Goal: Information Seeking & Learning: Learn about a topic

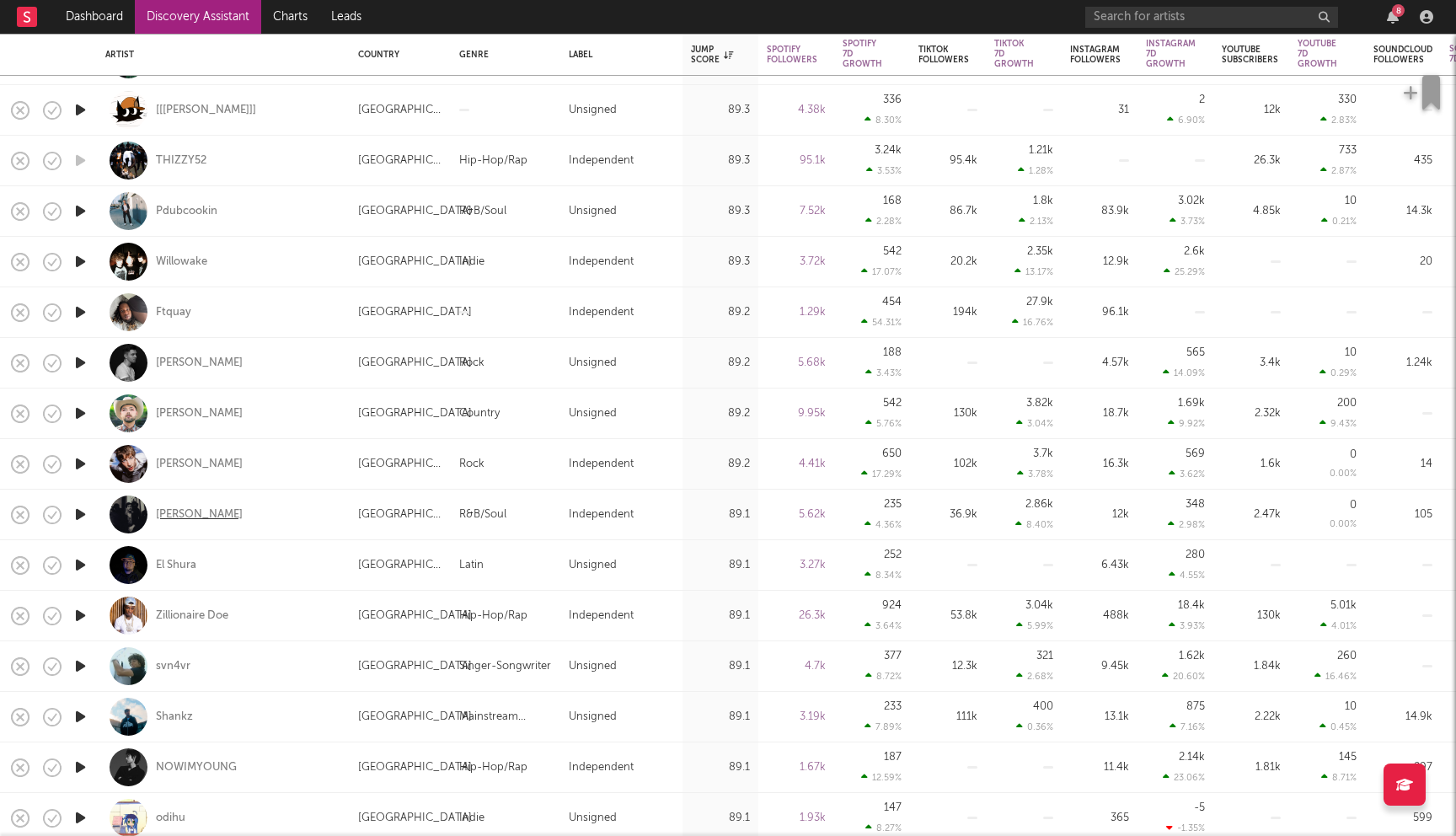
click at [202, 510] on div "Eddie Brock" at bounding box center [199, 515] width 87 height 16
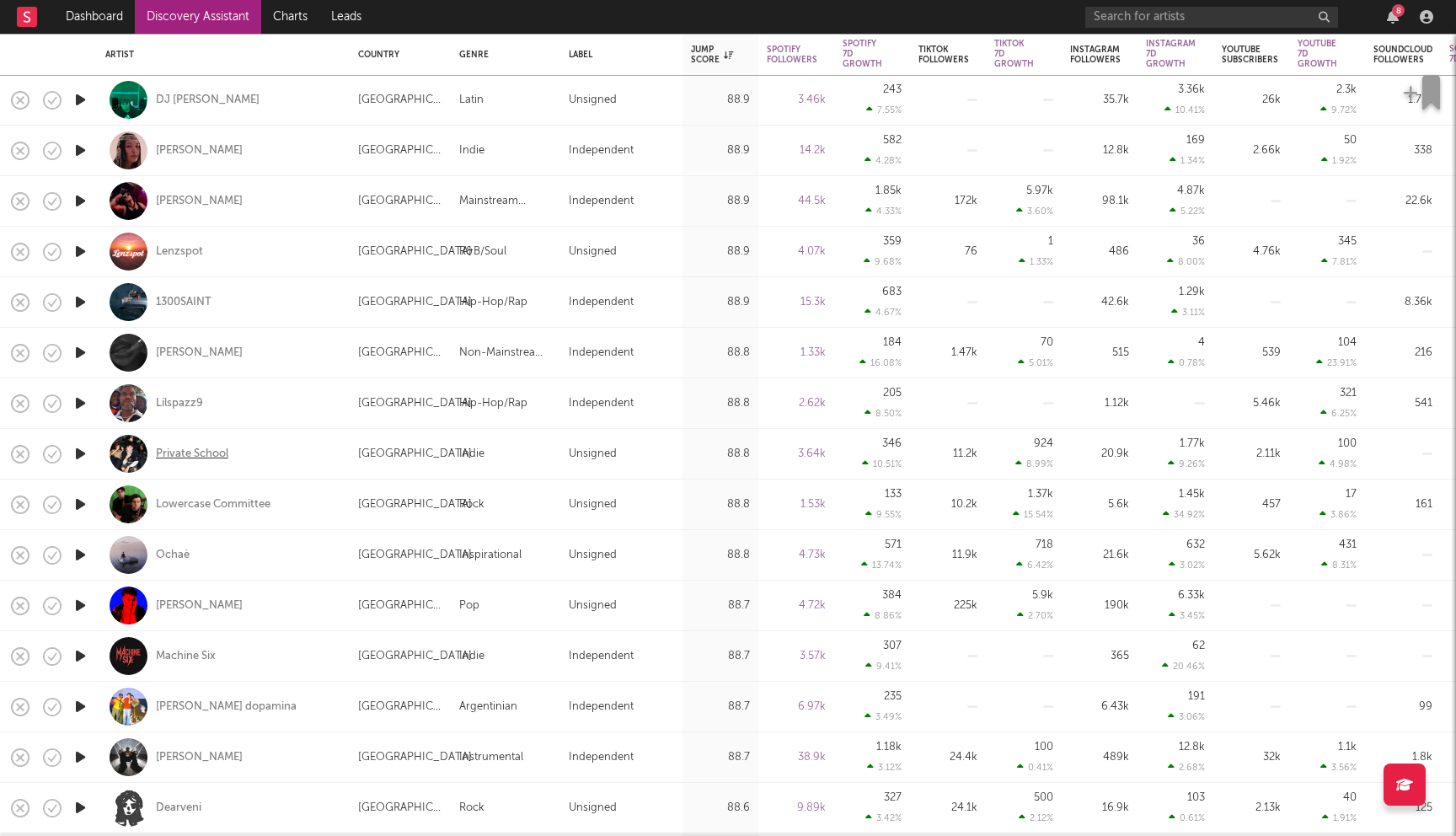
click at [221, 455] on div "Private School" at bounding box center [192, 454] width 73 height 16
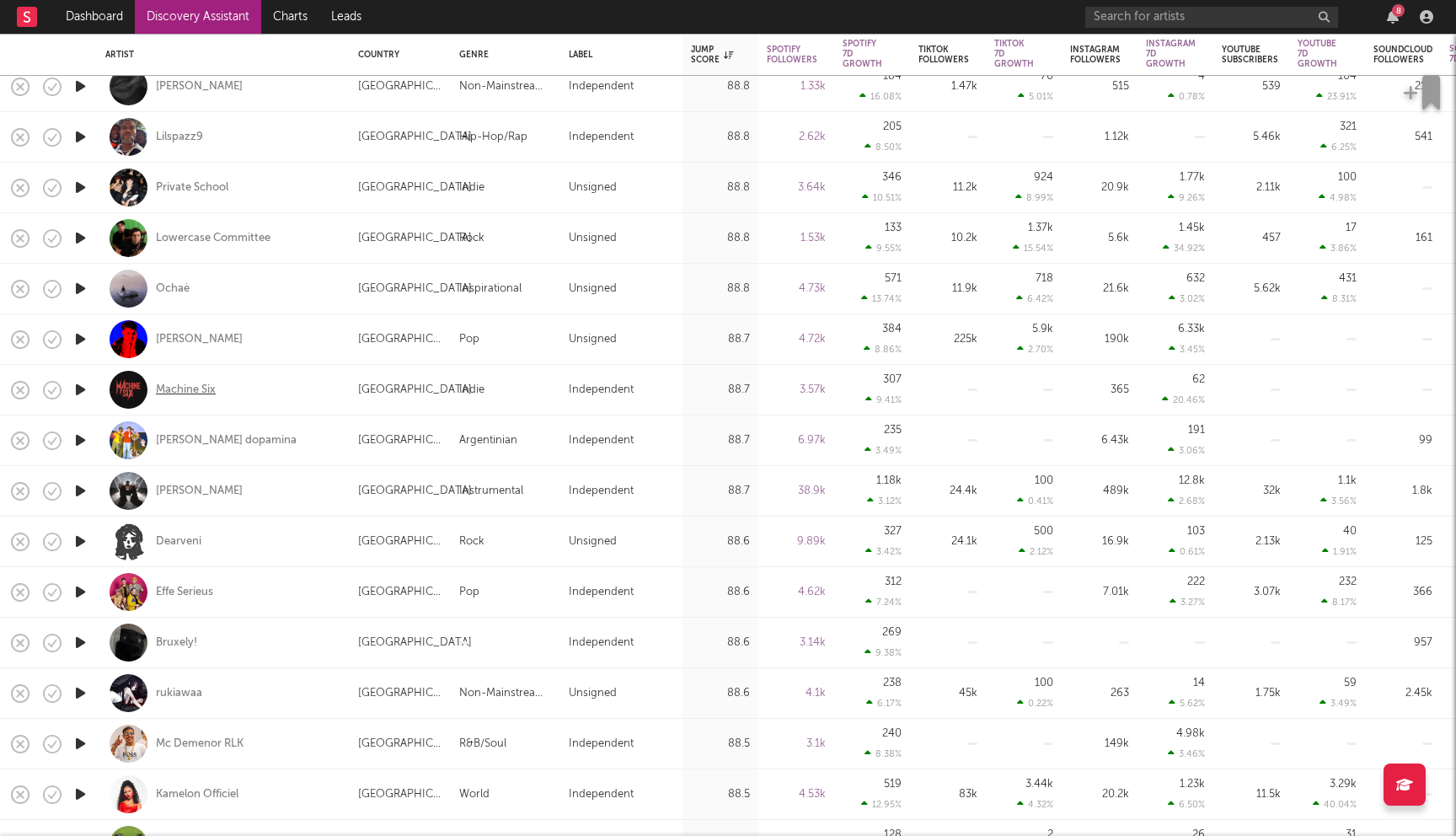
click at [208, 385] on div "Machine Six" at bounding box center [185, 391] width 60 height 16
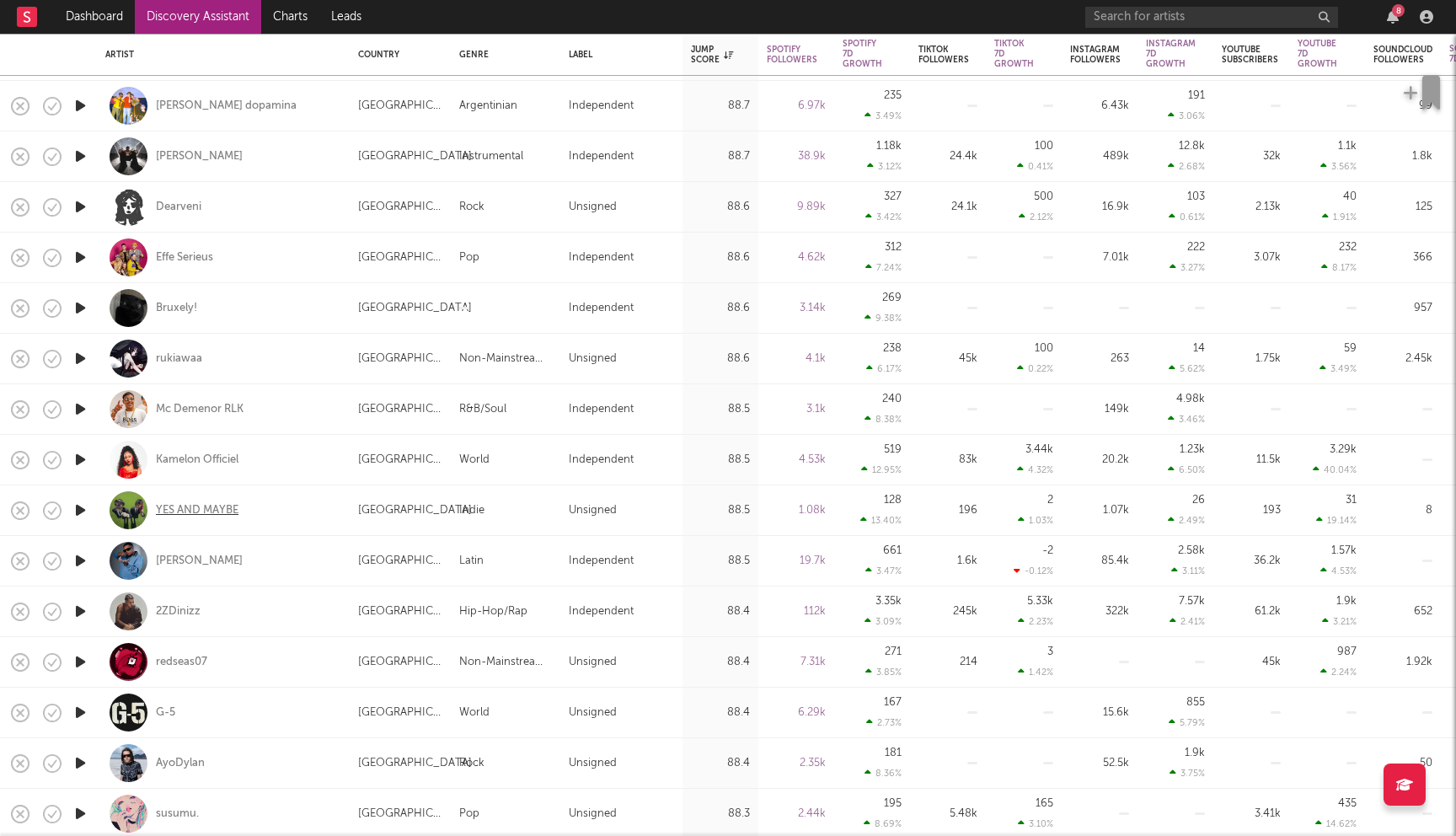
click at [204, 506] on div "YES AND MAYBE" at bounding box center [197, 511] width 82 height 16
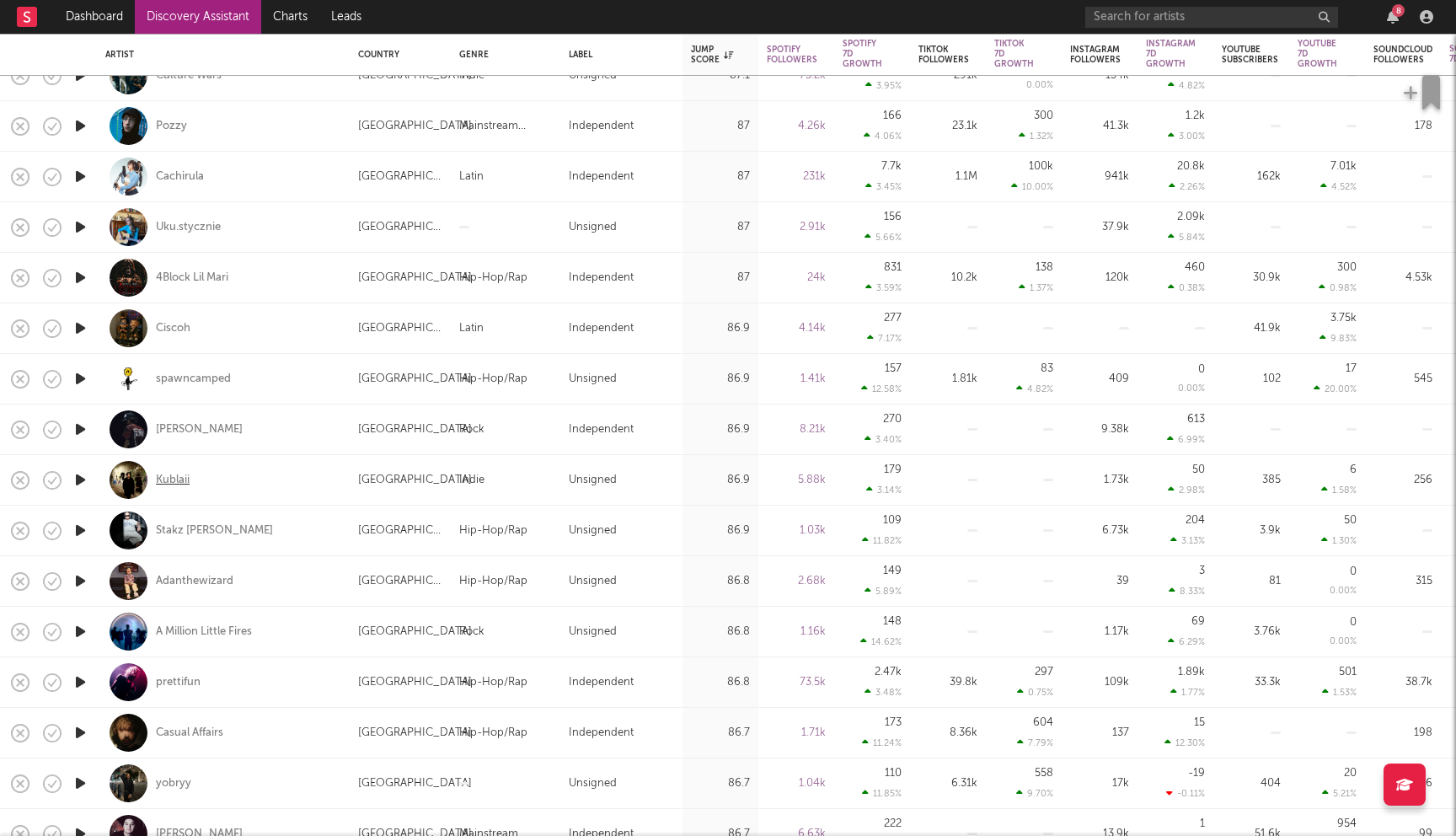
click at [183, 484] on div "Kublaii" at bounding box center [172, 481] width 34 height 16
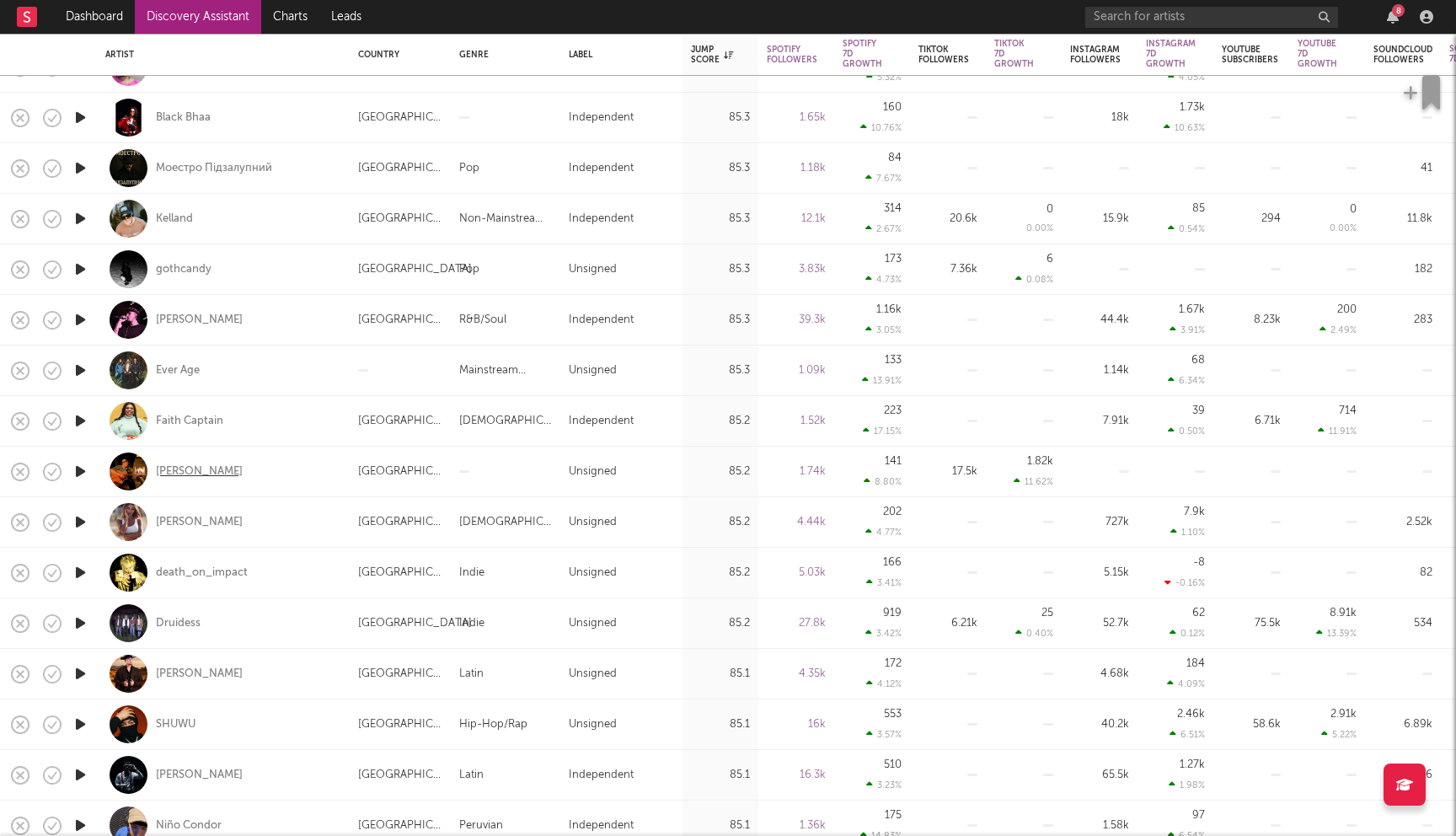
click at [200, 470] on div "[PERSON_NAME]" at bounding box center [199, 472] width 87 height 16
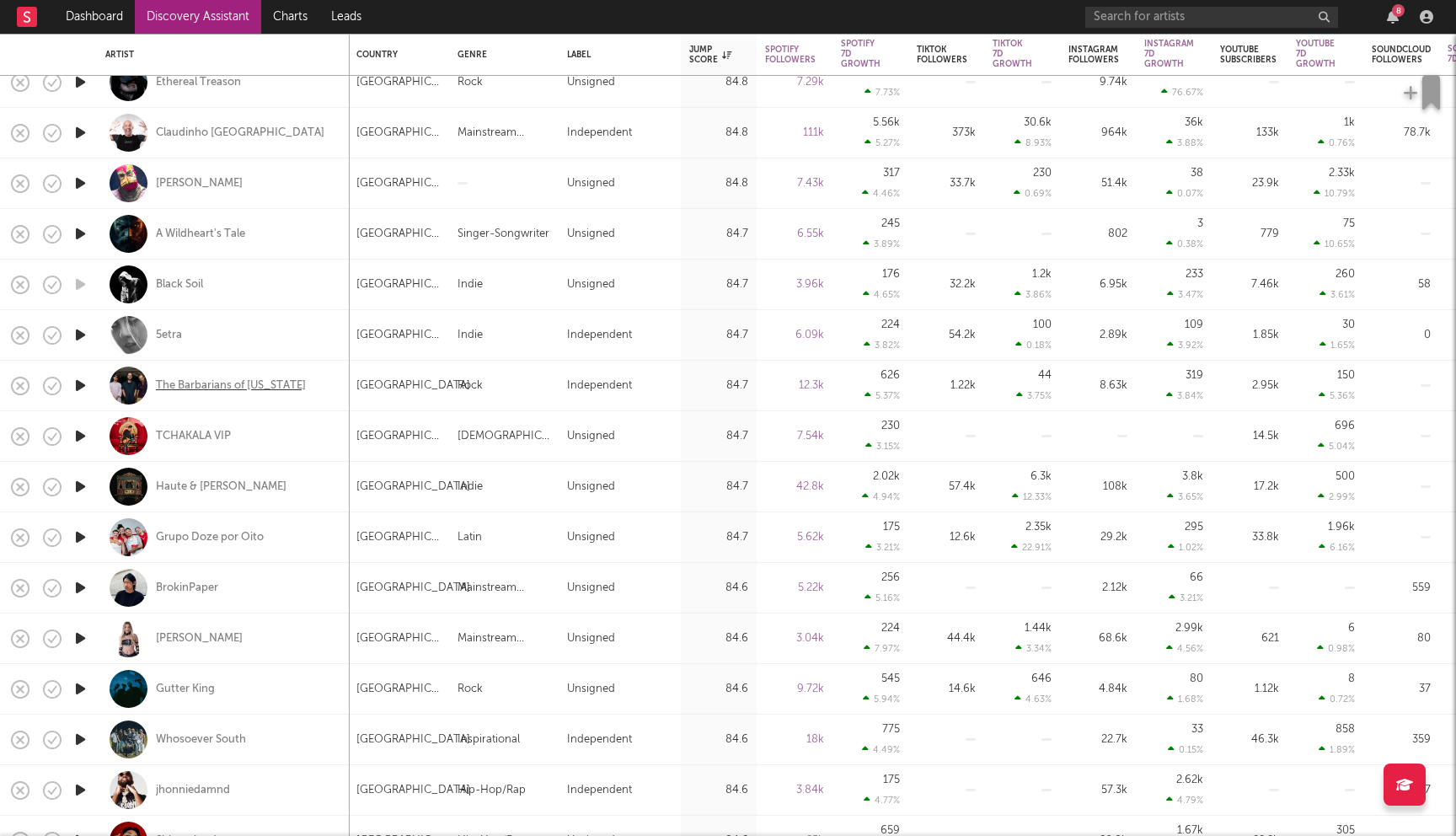
click at [230, 386] on div "The Barbarians of [US_STATE]" at bounding box center [230, 386] width 150 height 16
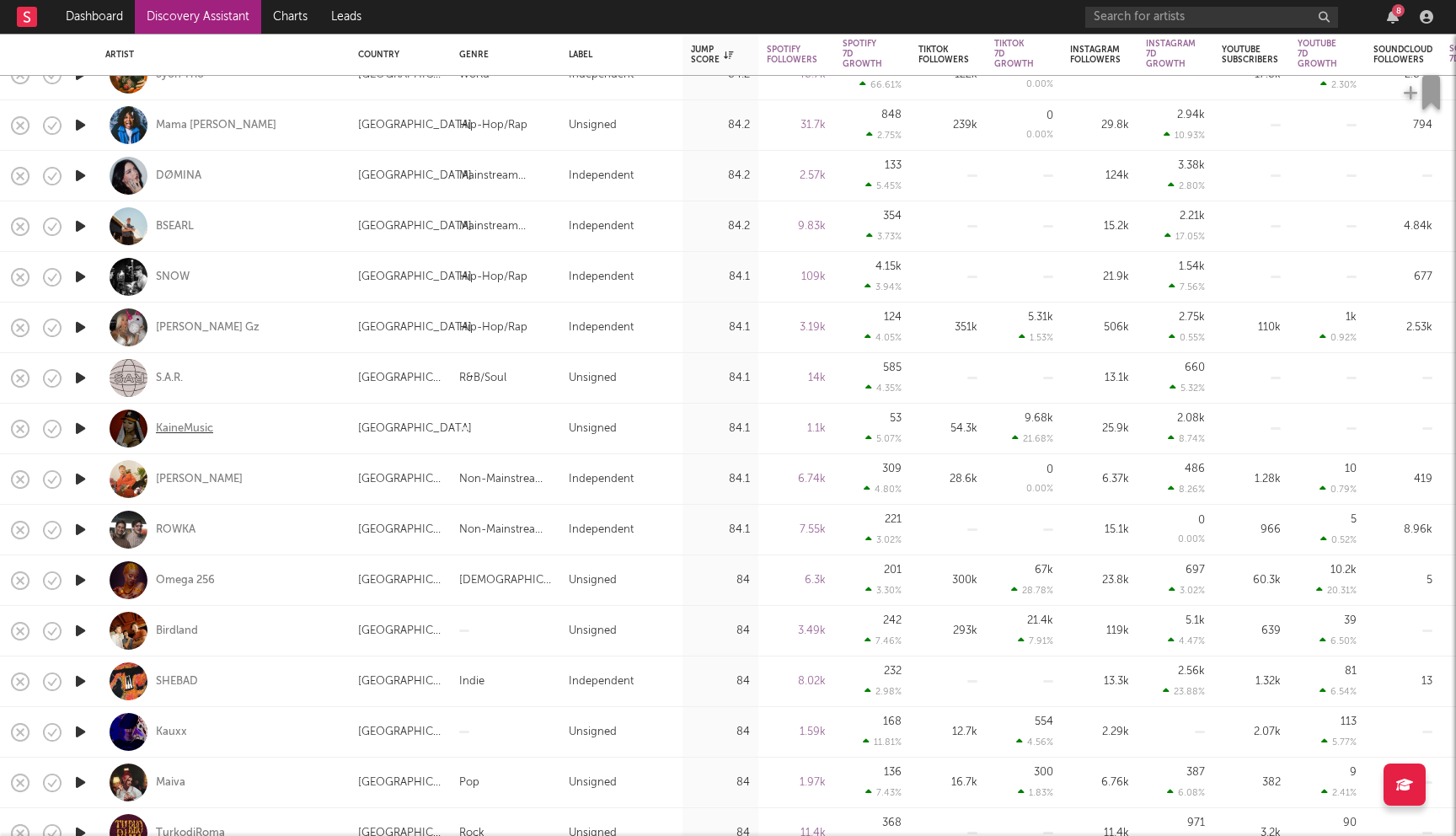
click at [184, 426] on div "KaineMusic" at bounding box center [184, 429] width 57 height 16
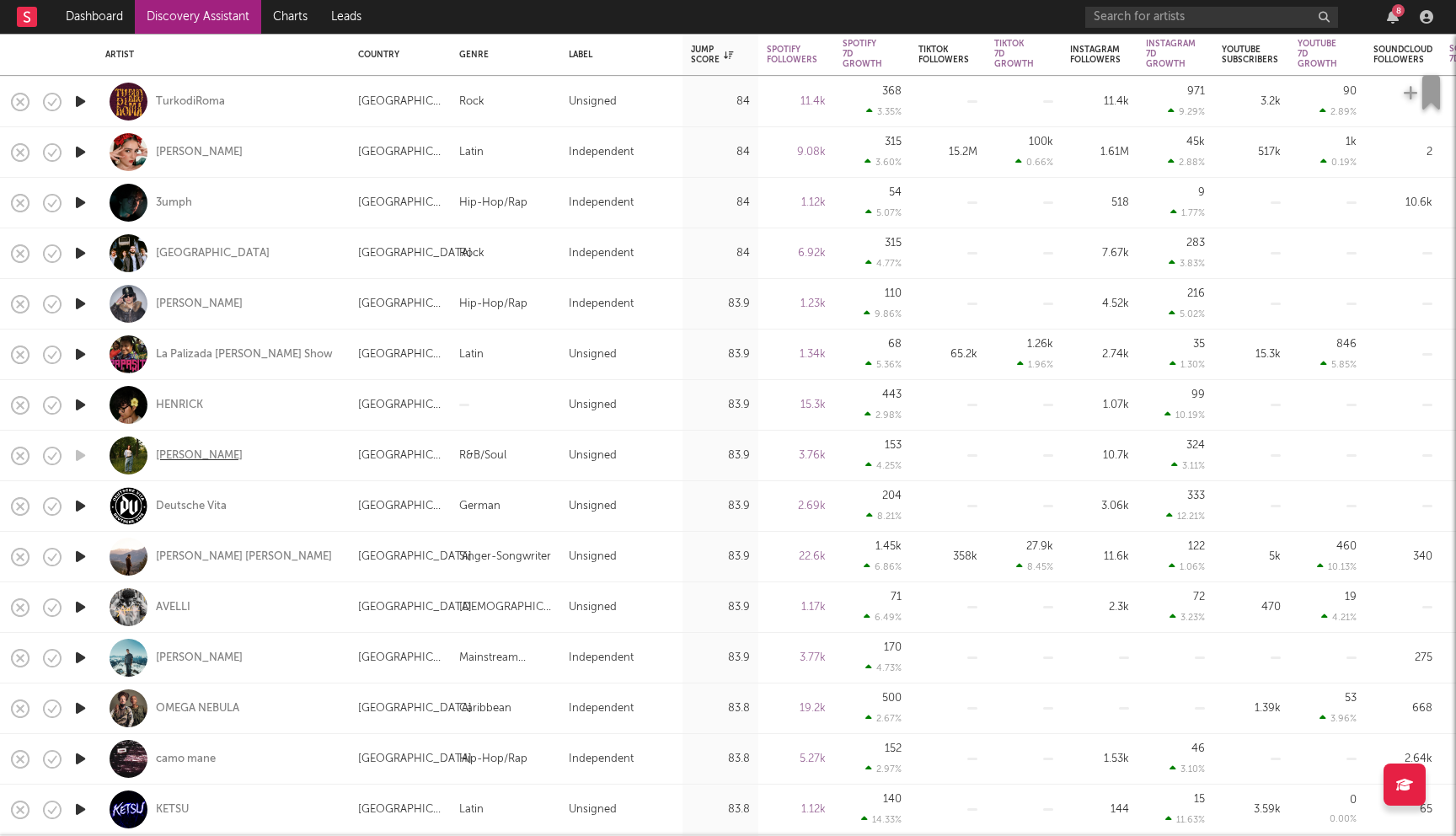
click at [191, 456] on div "[PERSON_NAME]" at bounding box center [199, 456] width 87 height 16
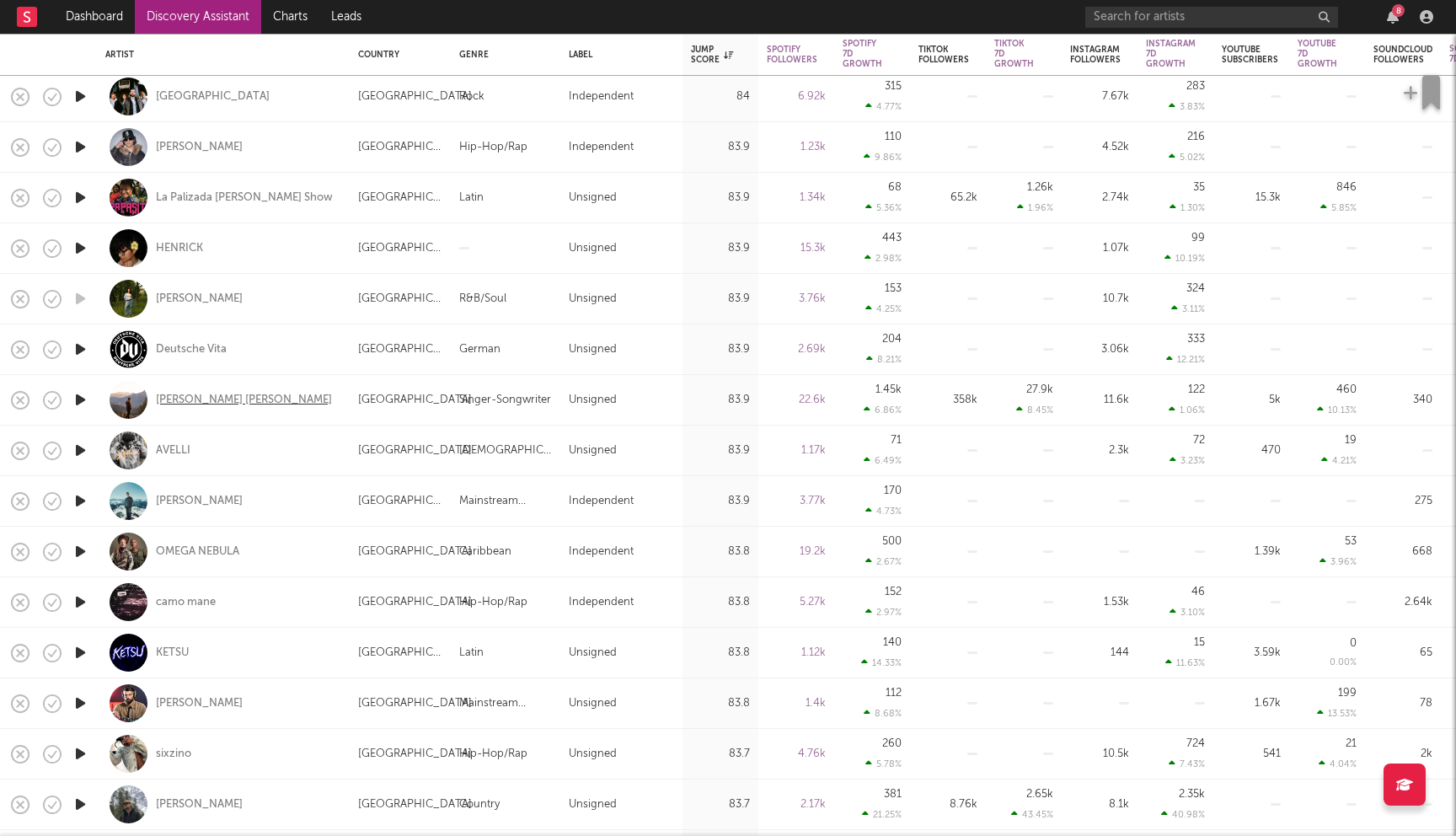
click at [212, 398] on div "[PERSON_NAME] [PERSON_NAME]" at bounding box center [243, 400] width 176 height 16
click at [161, 497] on div "[PERSON_NAME]" at bounding box center [199, 502] width 87 height 16
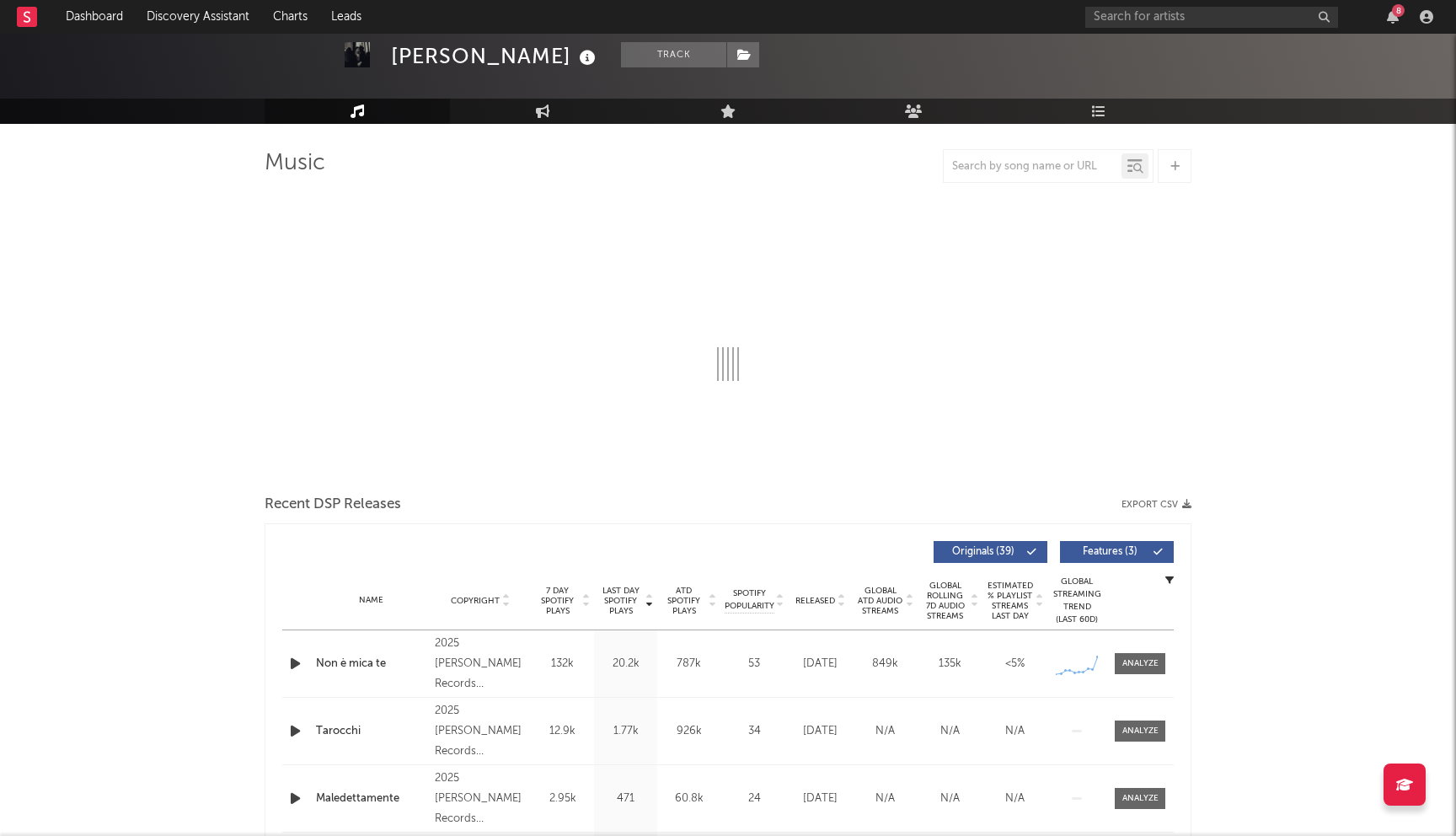
scroll to position [80, 0]
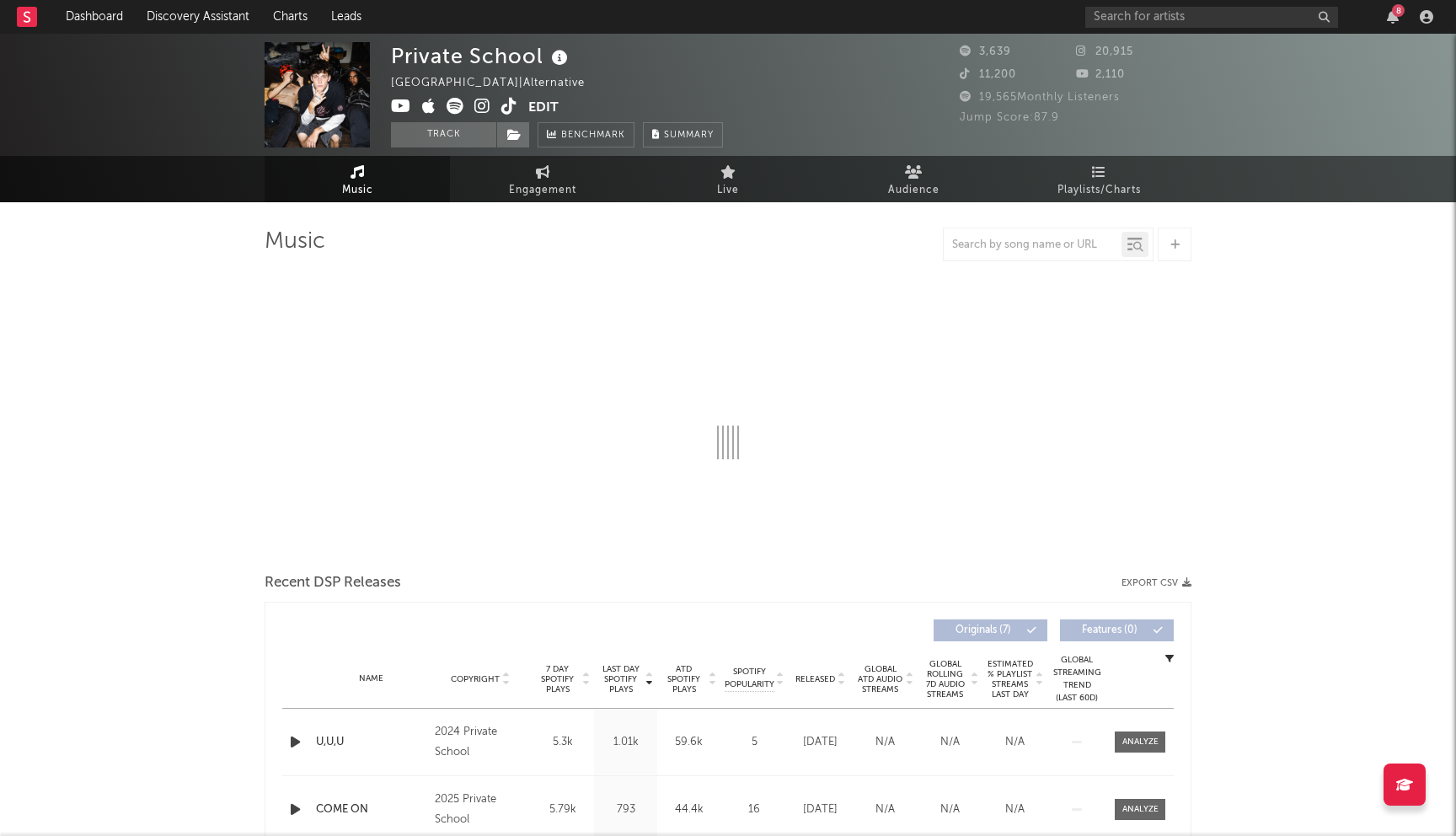
select select "1w"
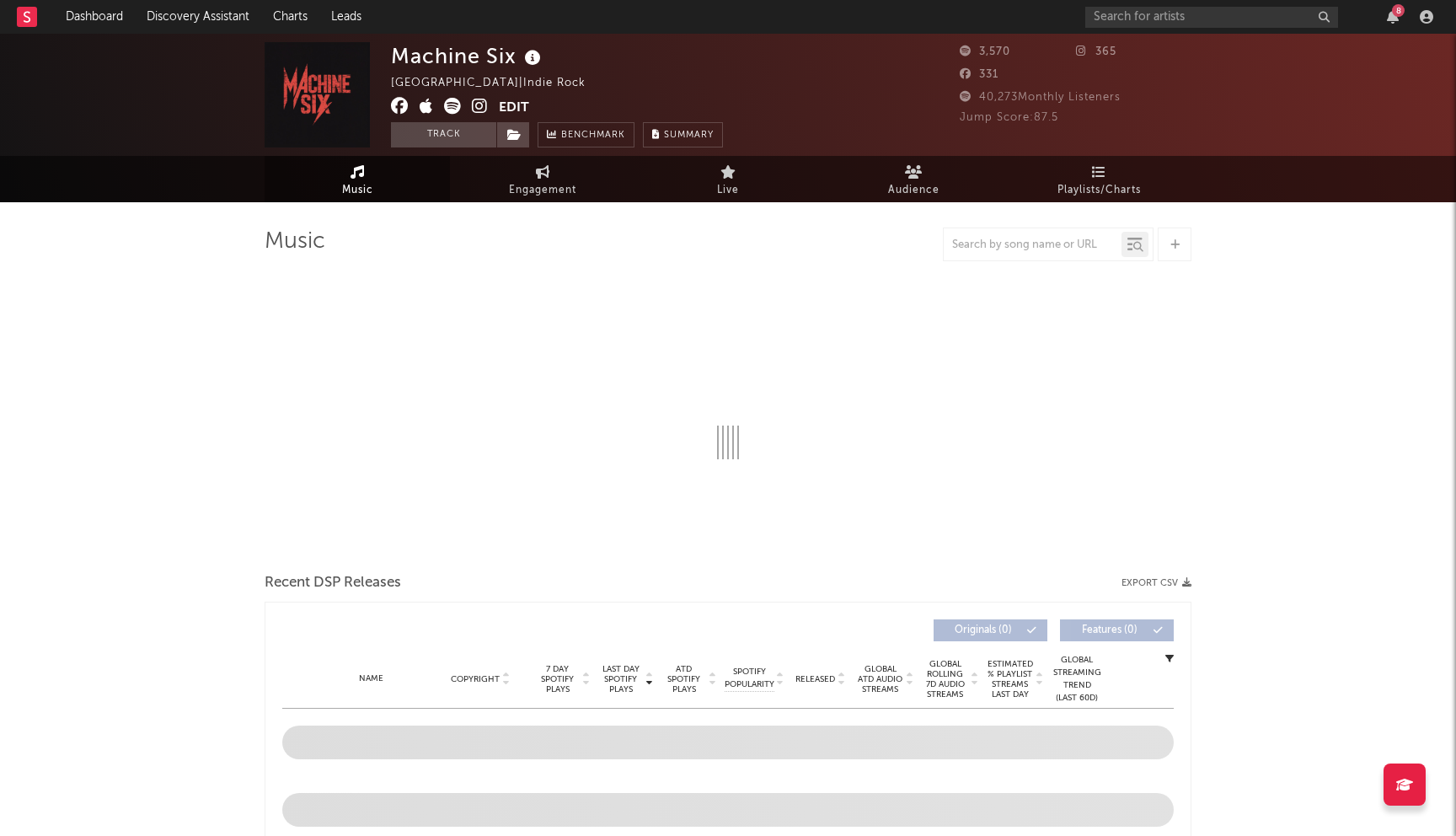
select select "1w"
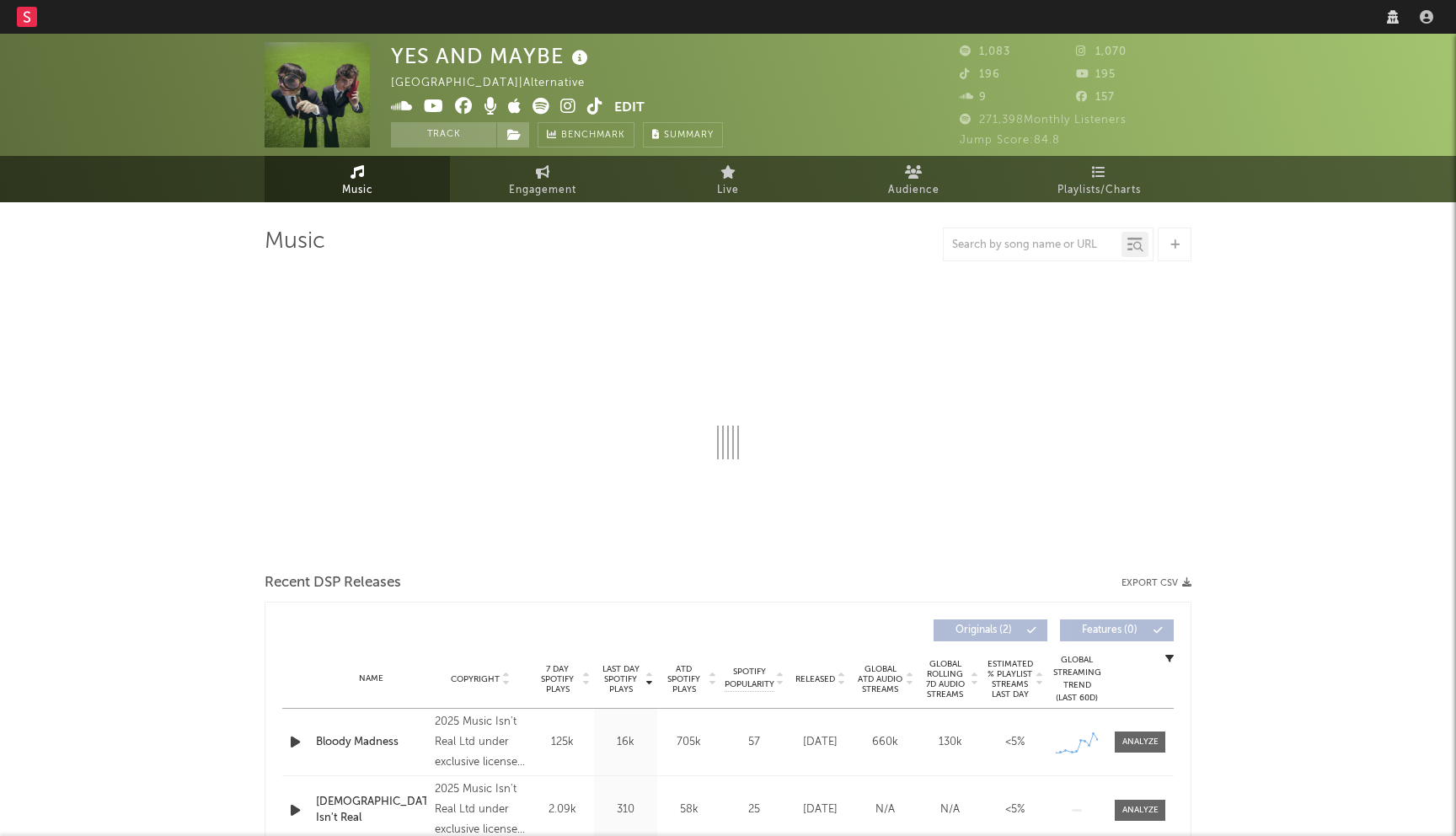
select select "1w"
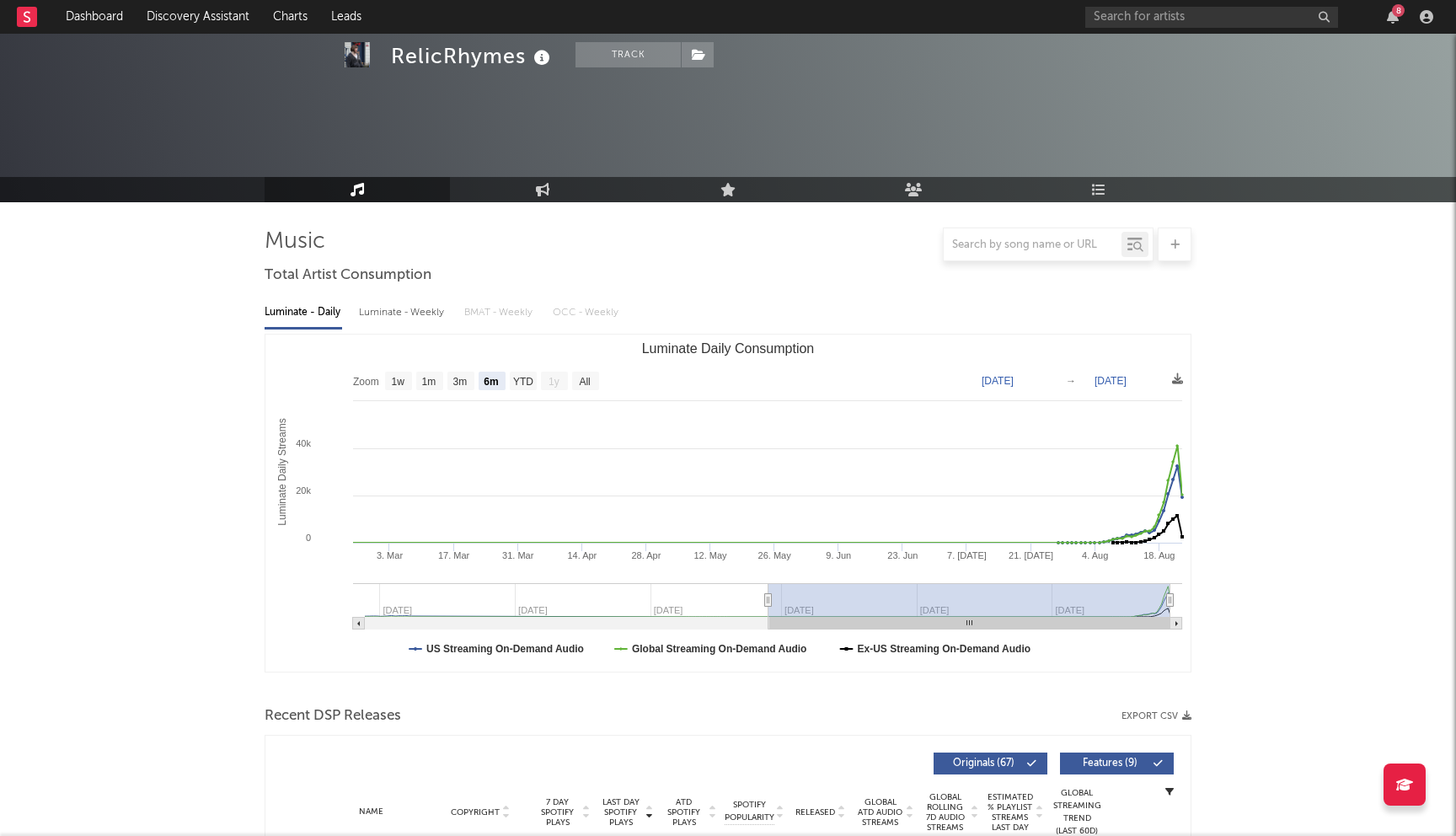
select select "6m"
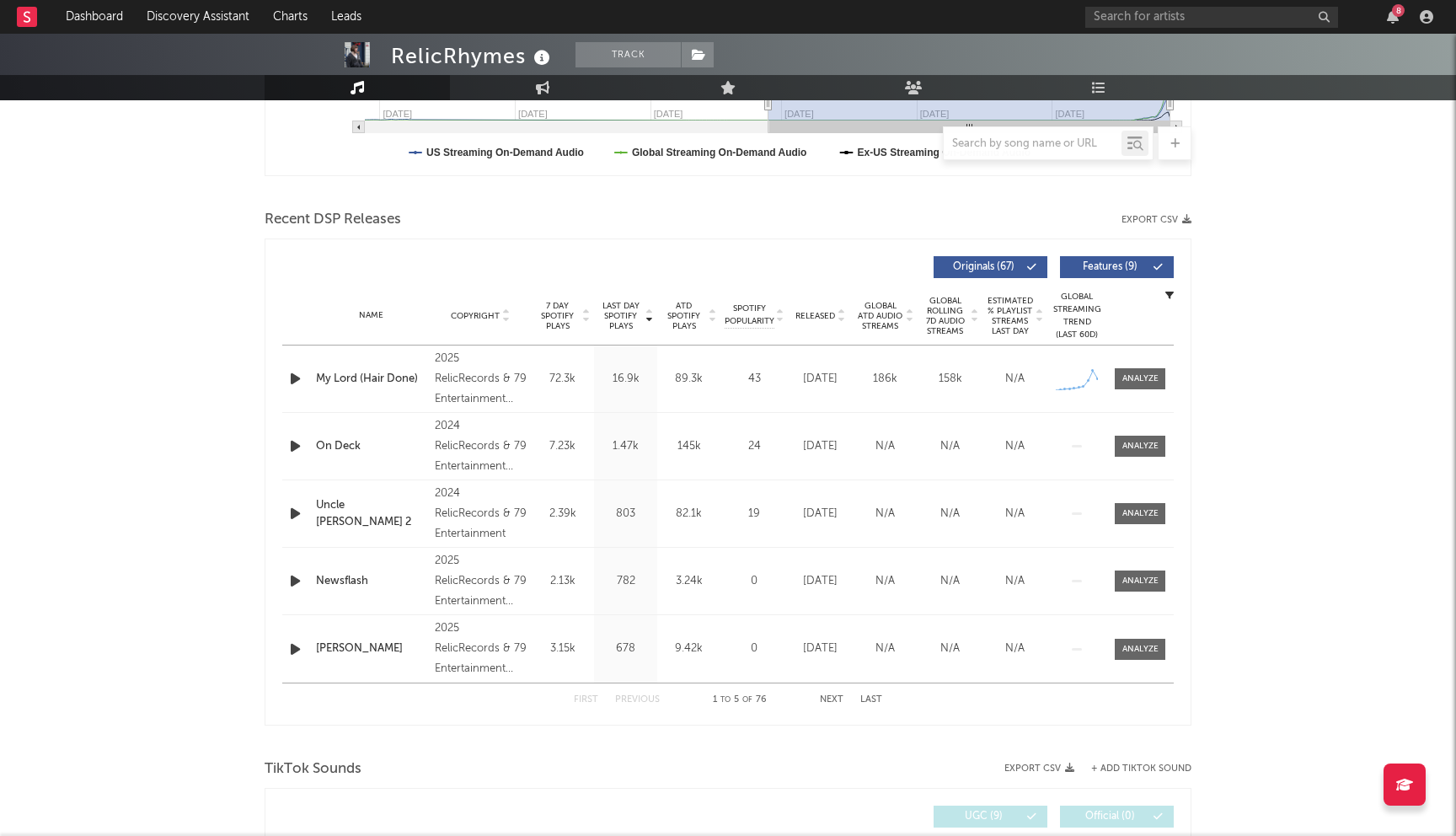
click at [1119, 27] on div "8" at bounding box center [1262, 16] width 353 height 34
click at [1123, 23] on input "text" at bounding box center [1212, 17] width 253 height 21
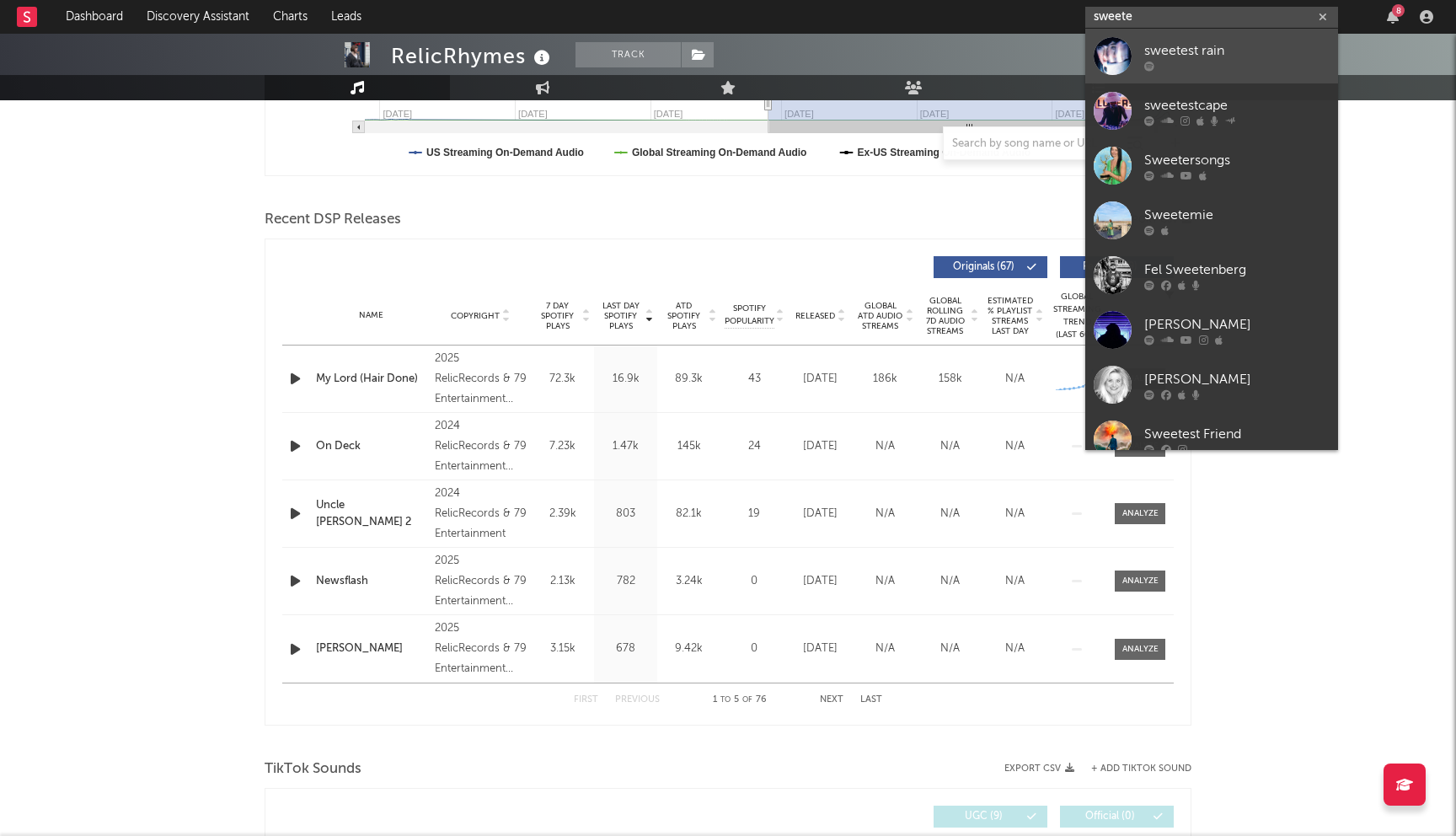
type input "sweete"
click at [1158, 49] on div "sweetest rain" at bounding box center [1237, 50] width 185 height 20
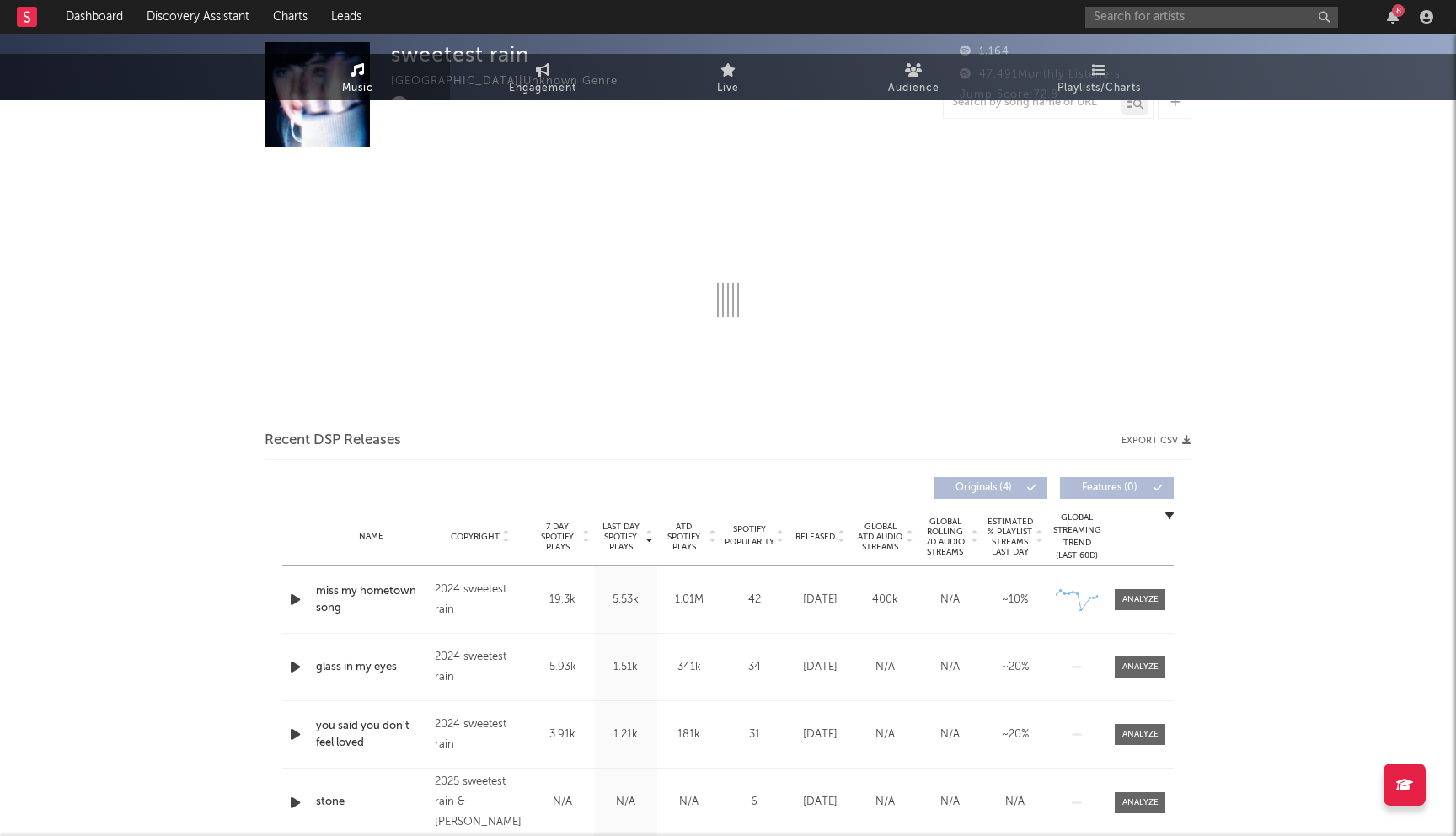
select select "6m"
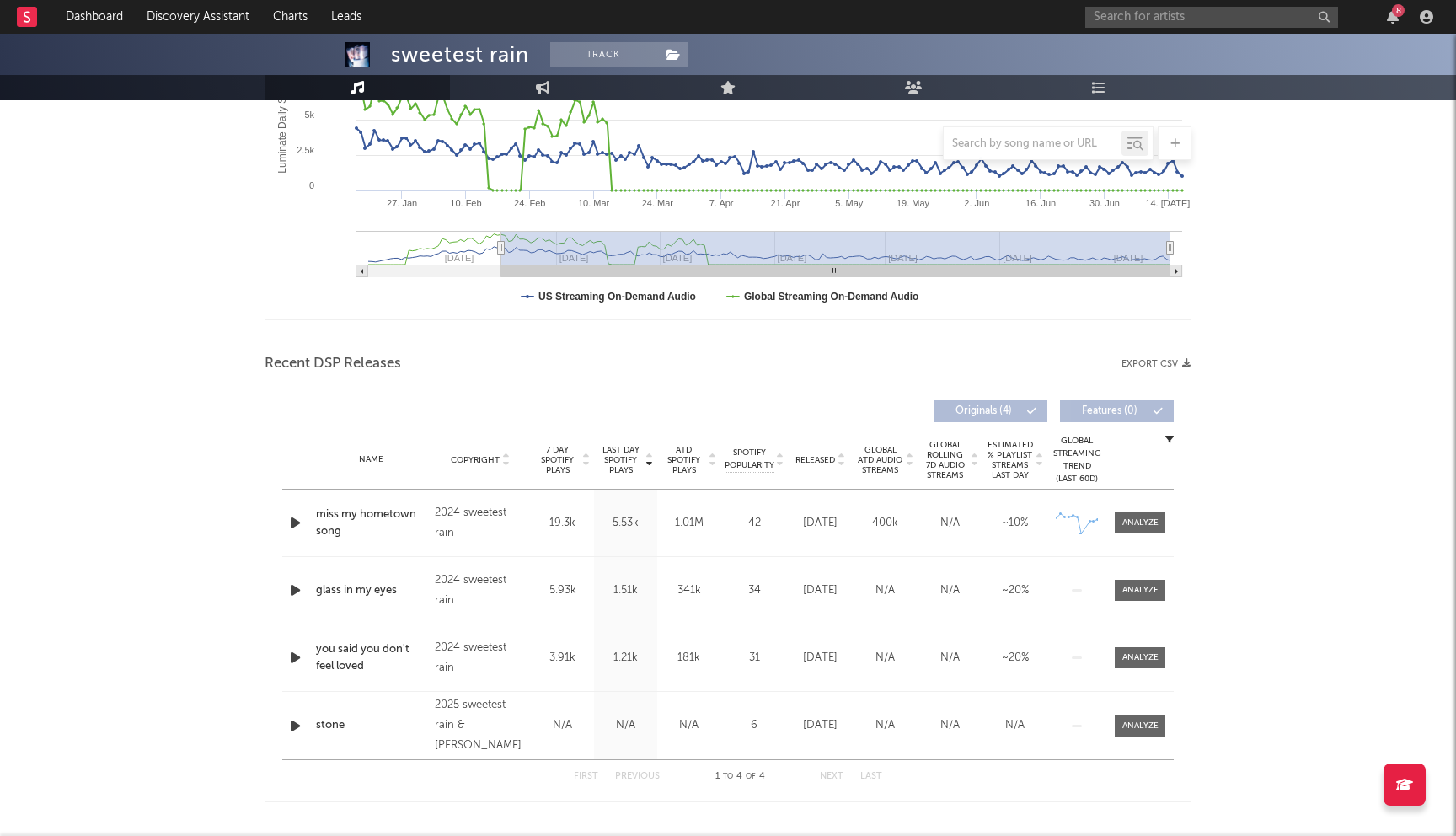
scroll to position [354, 0]
click at [1152, 10] on input "text" at bounding box center [1212, 17] width 253 height 21
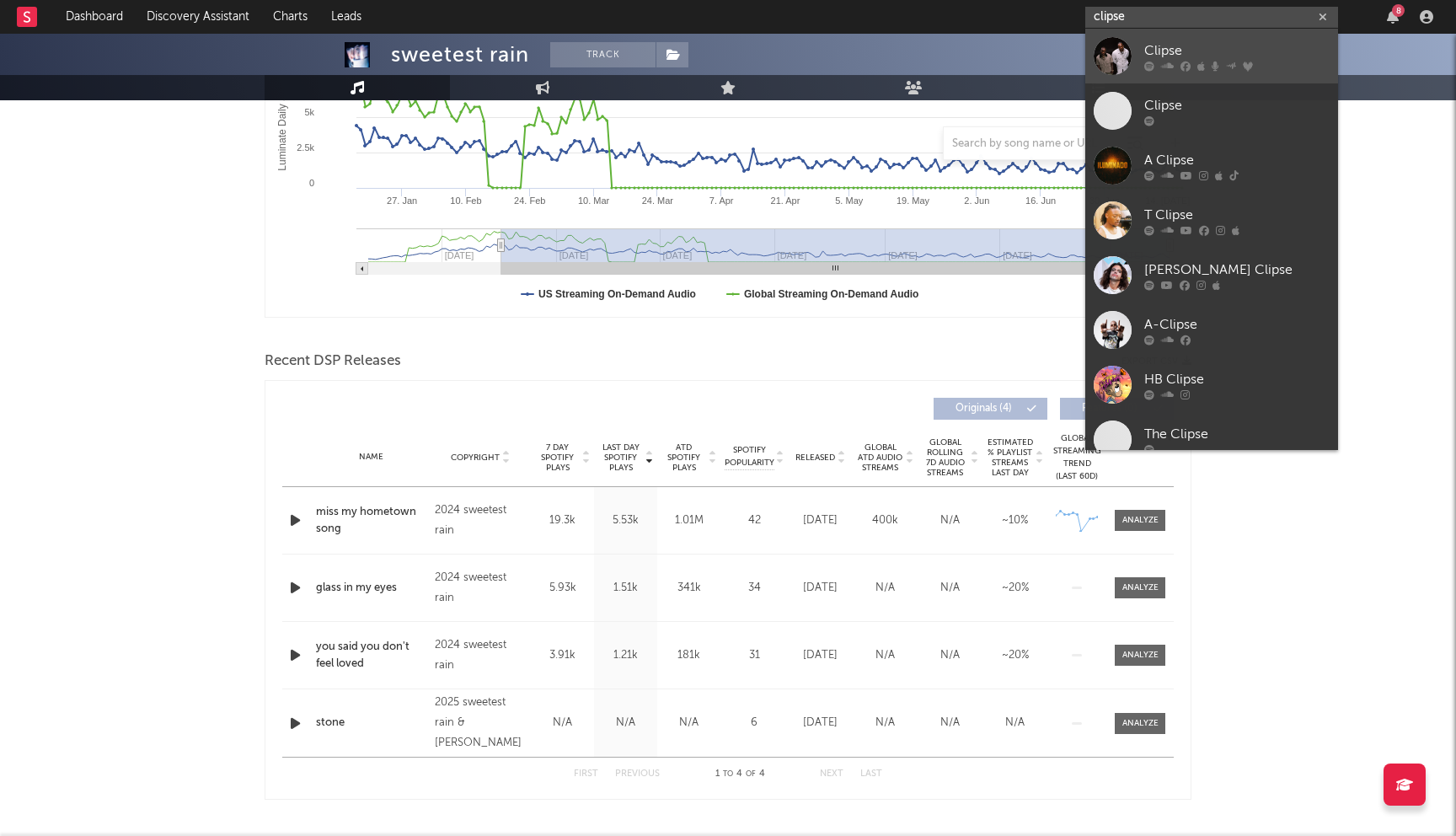
type input "clipse"
click at [1192, 55] on div "Clipse" at bounding box center [1237, 50] width 185 height 20
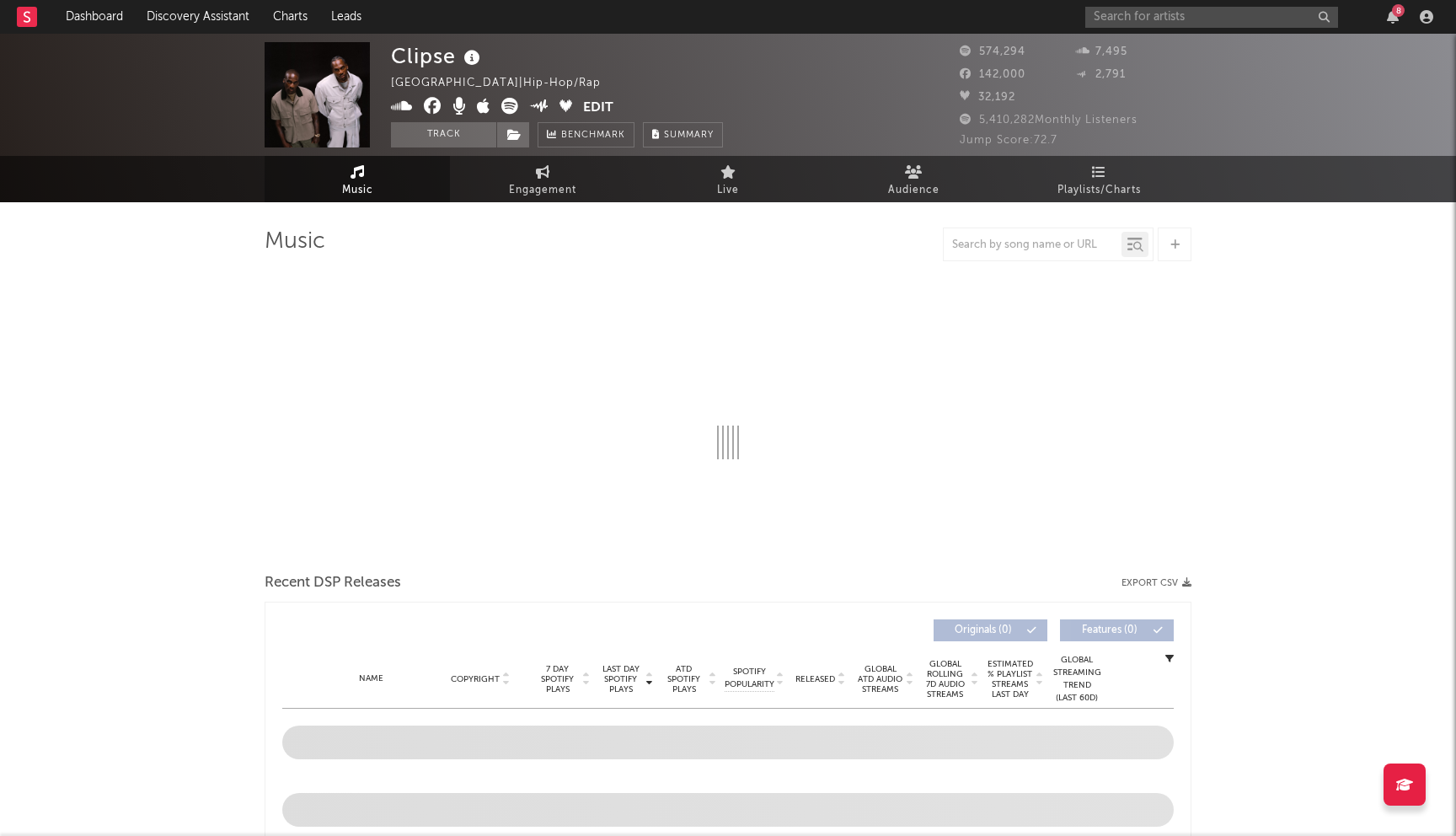
select select "6m"
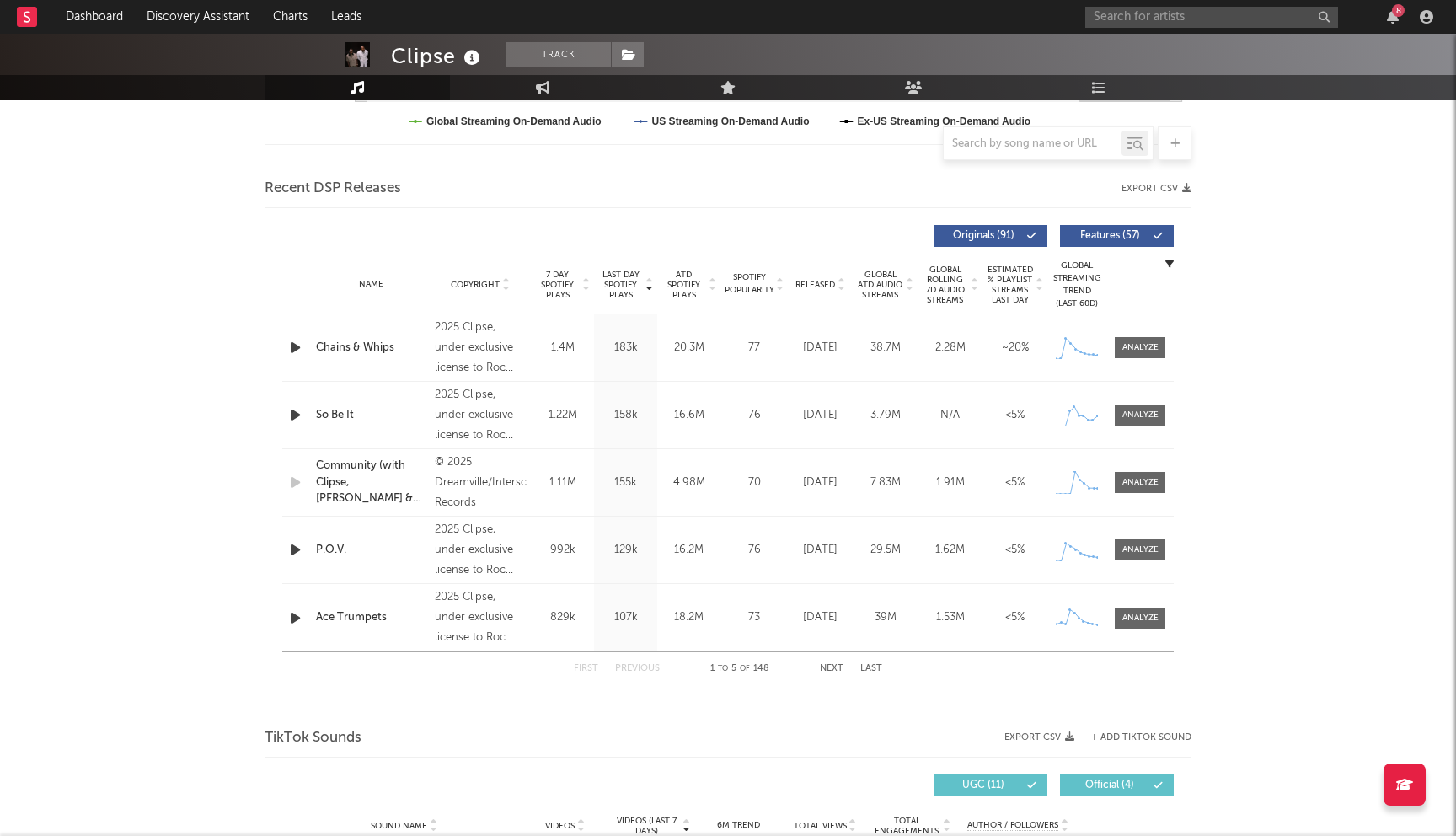
scroll to position [597, 0]
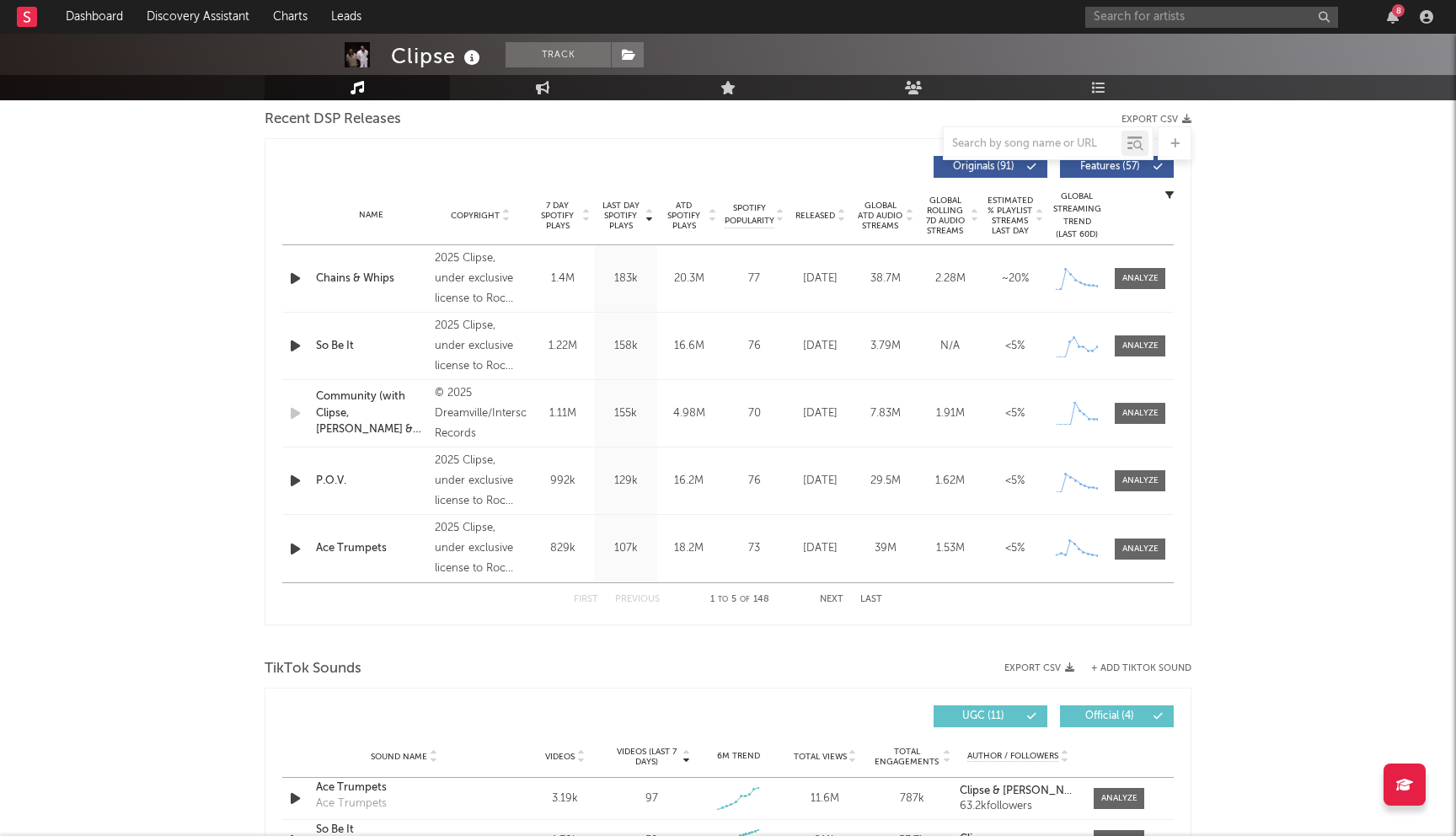
click at [826, 596] on button "Next" at bounding box center [831, 599] width 23 height 10
click at [628, 593] on div "First Previous 6 to 10 of 148 Next Last" at bounding box center [728, 599] width 308 height 33
click at [644, 599] on button "Previous" at bounding box center [637, 599] width 45 height 10
click at [1139, 20] on input "text" at bounding box center [1212, 17] width 253 height 21
type input "the barb"
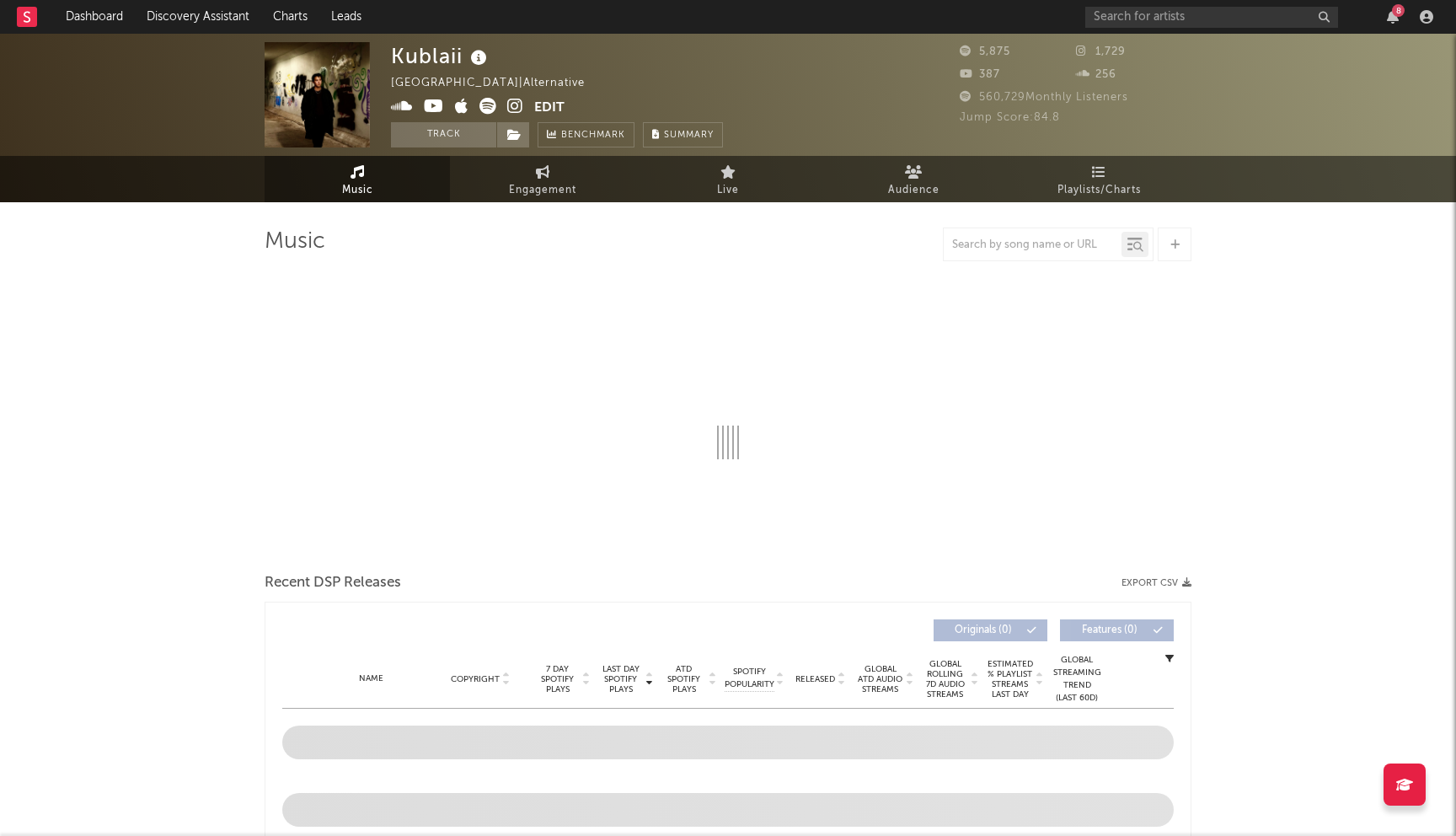
select select "6m"
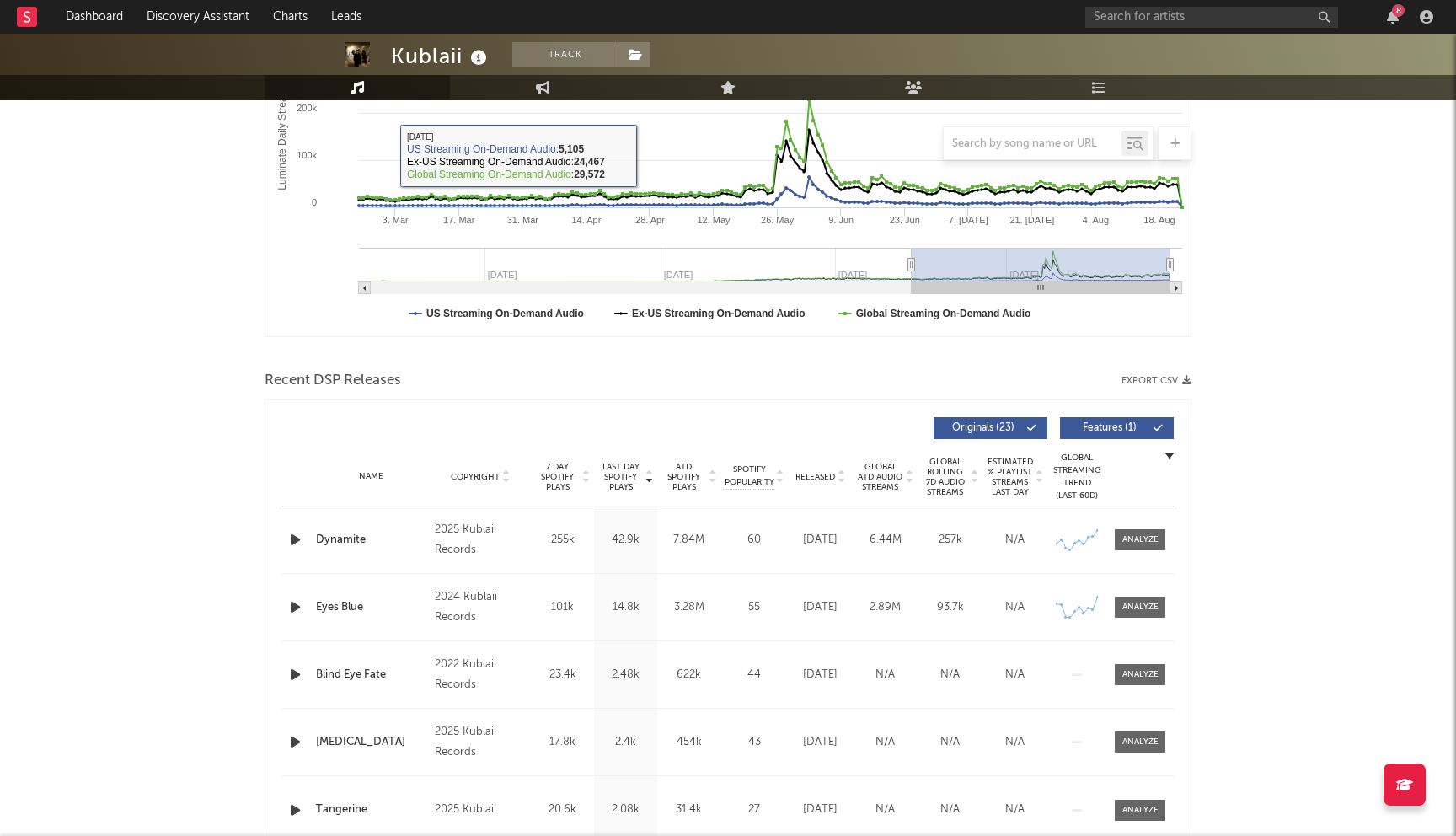
scroll to position [352, 0]
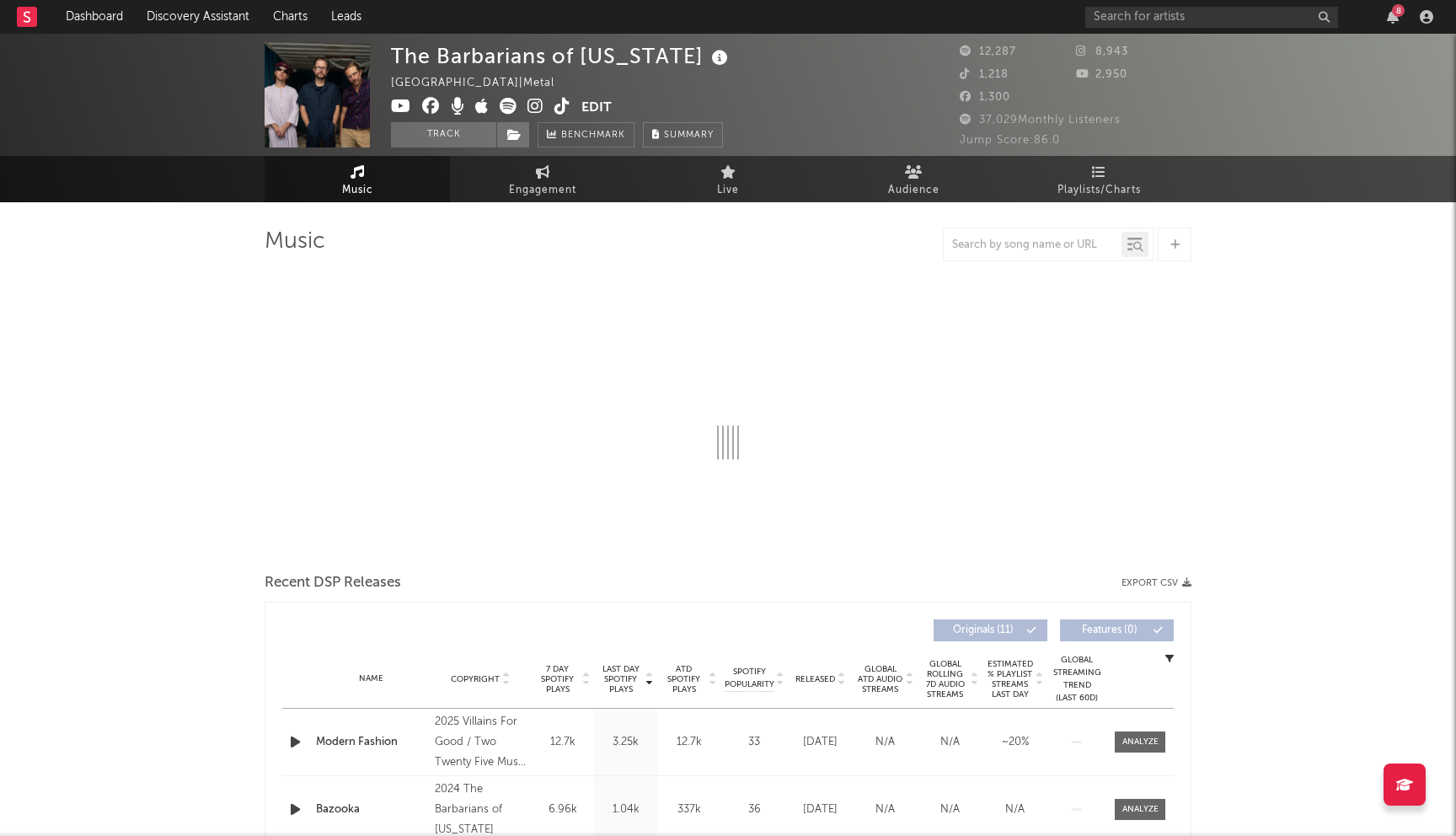
select select "6m"
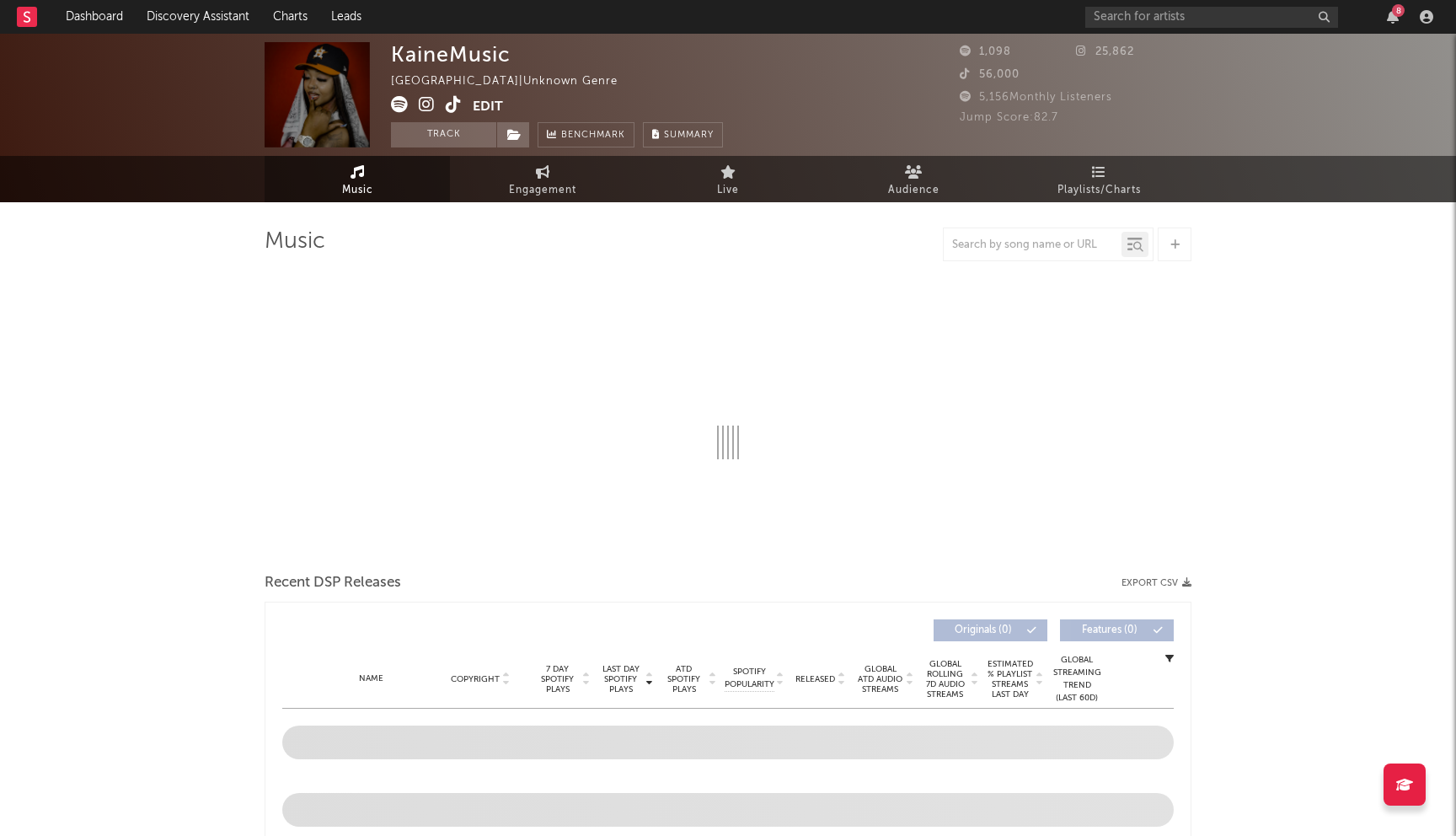
select select "1w"
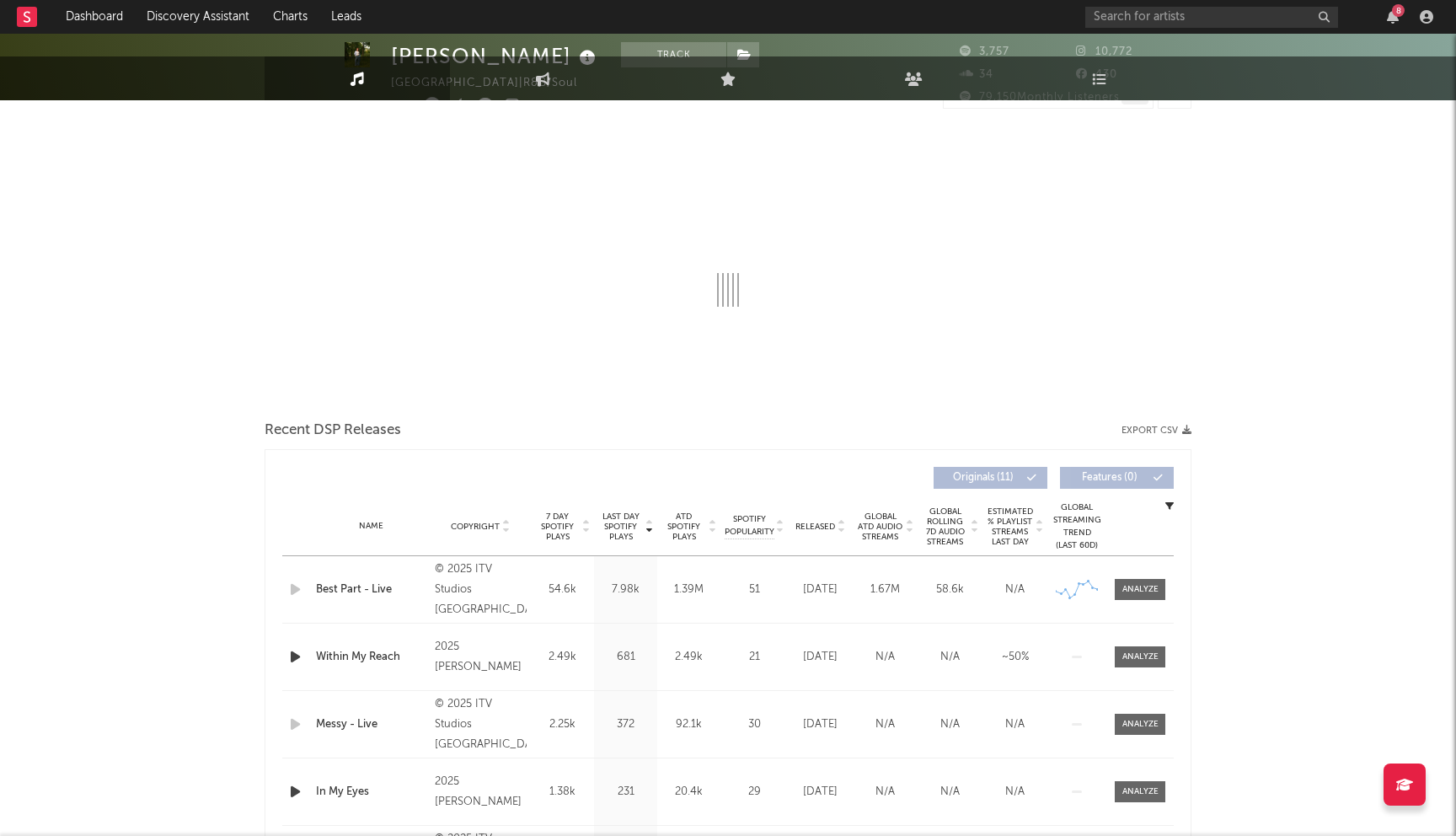
scroll to position [538, 0]
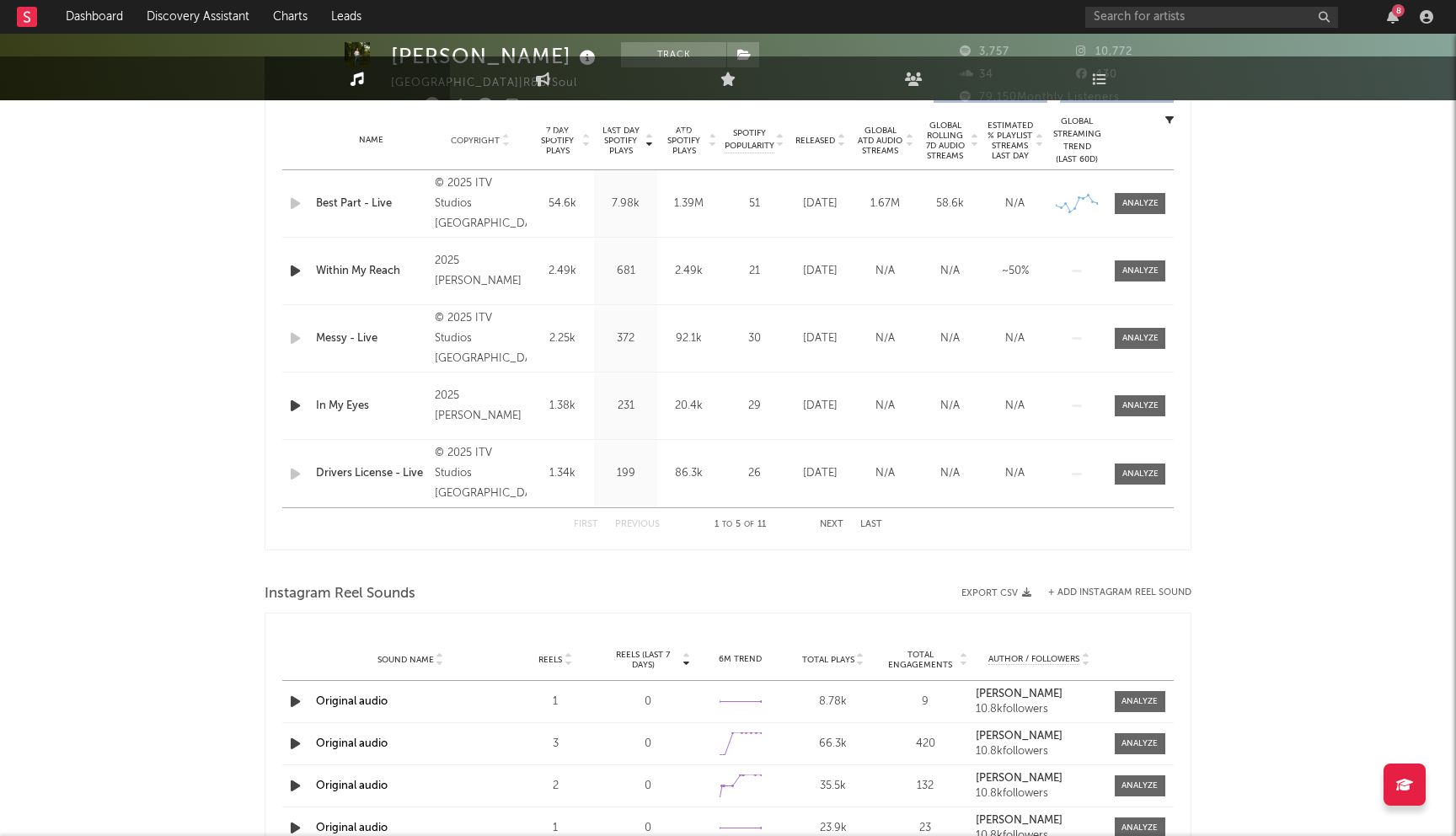
select select "1w"
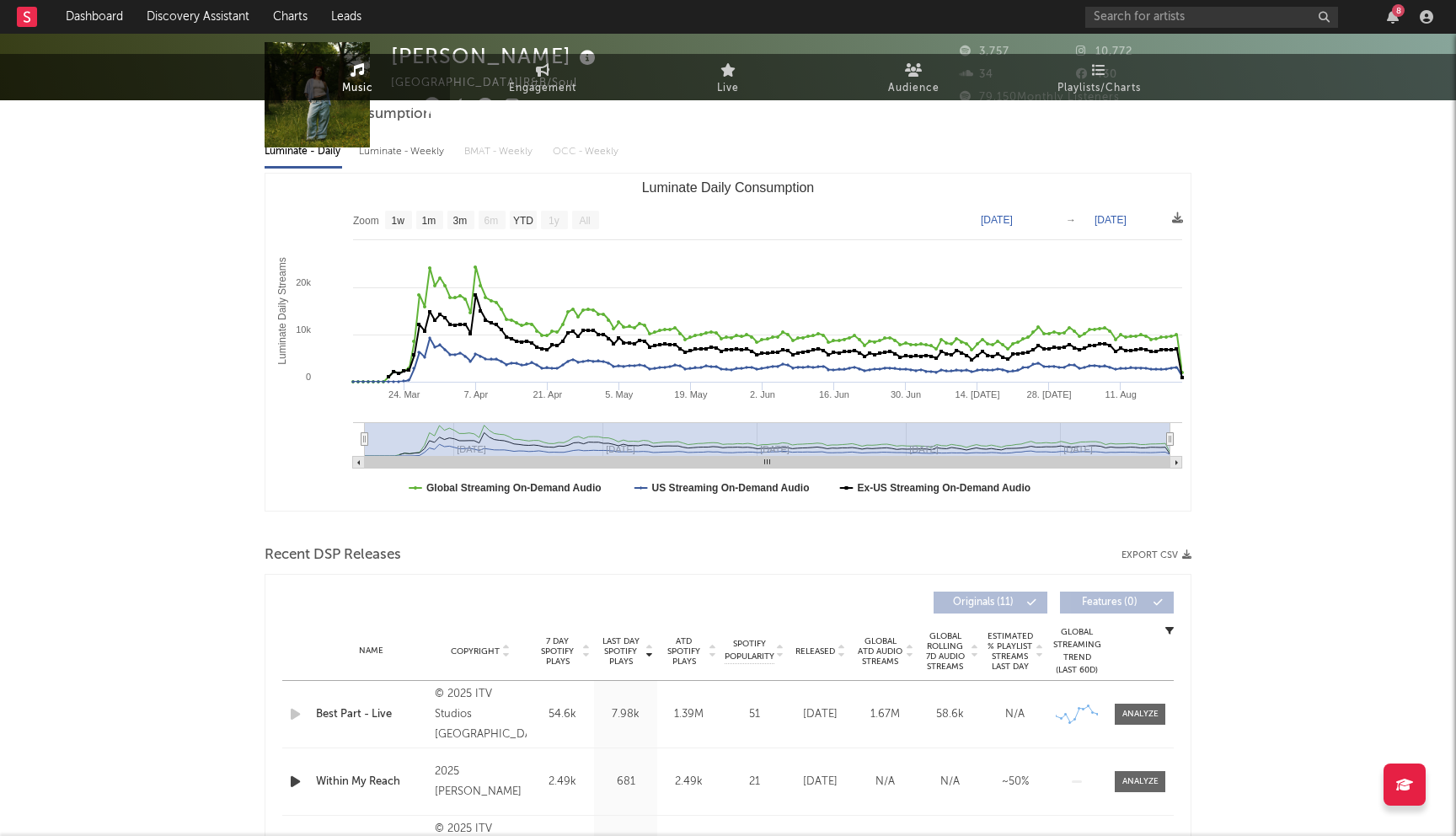
scroll to position [0, 0]
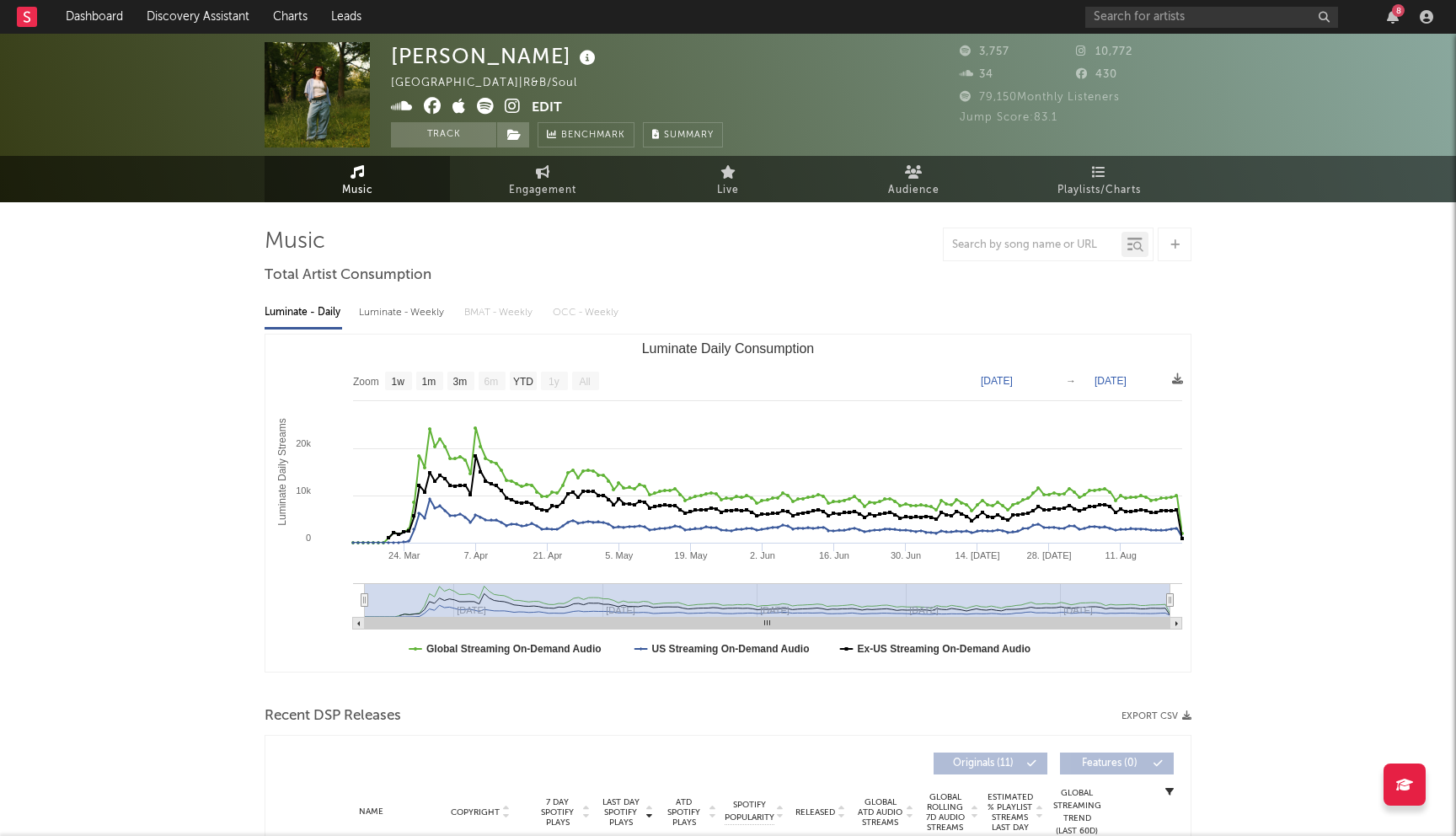
click at [510, 104] on icon at bounding box center [513, 106] width 16 height 16
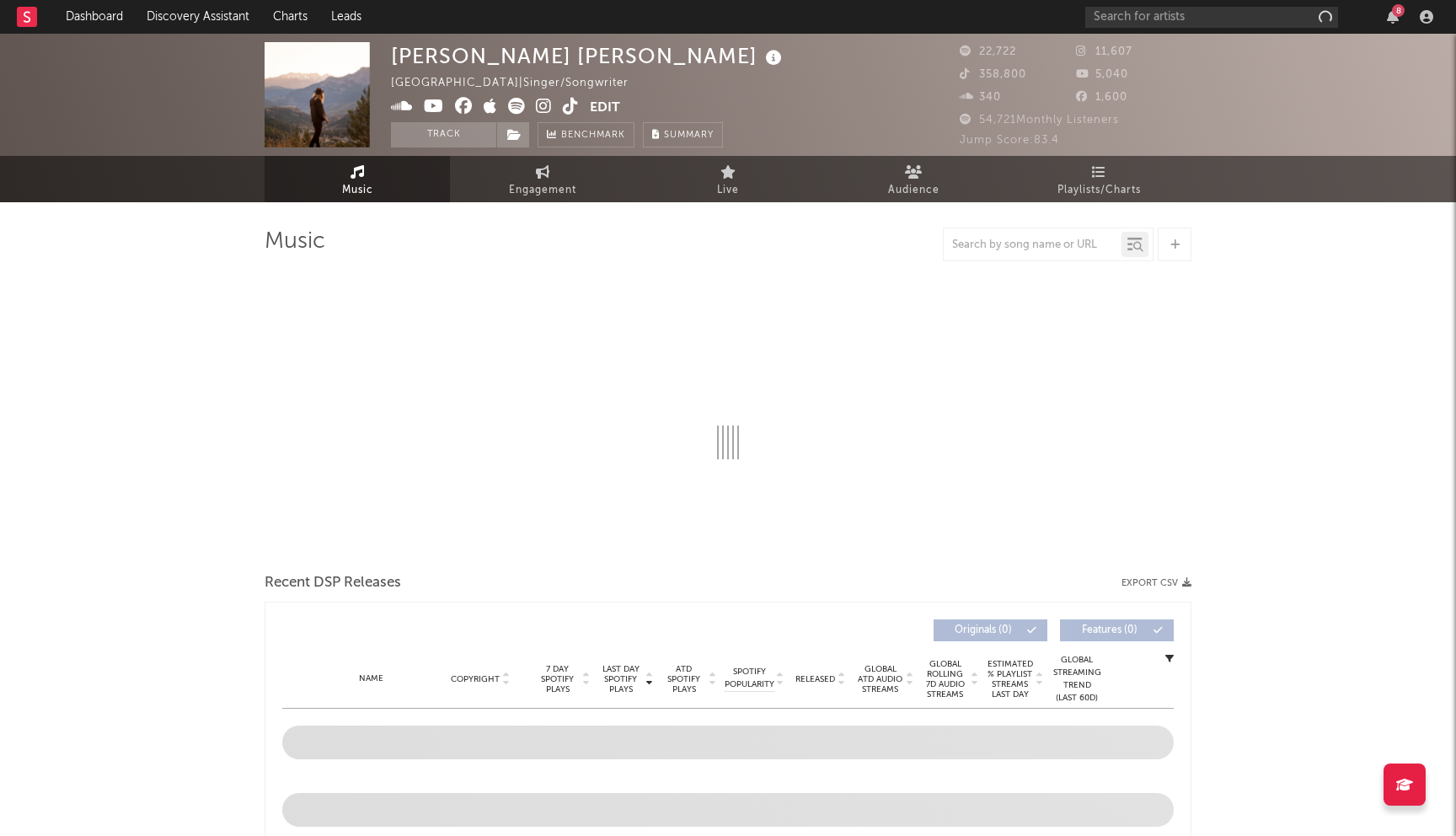
select select "6m"
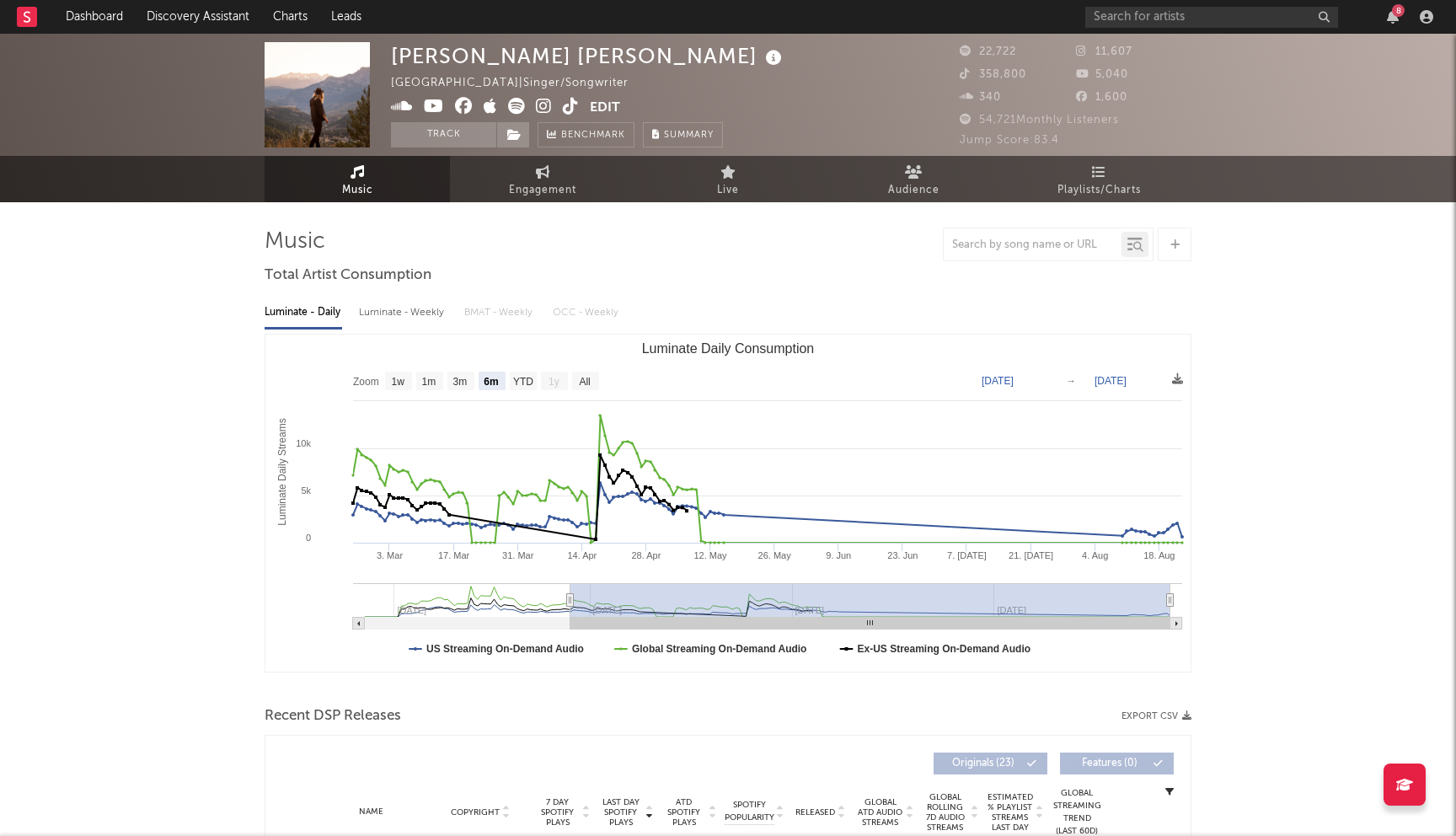
click at [547, 106] on icon at bounding box center [544, 106] width 16 height 16
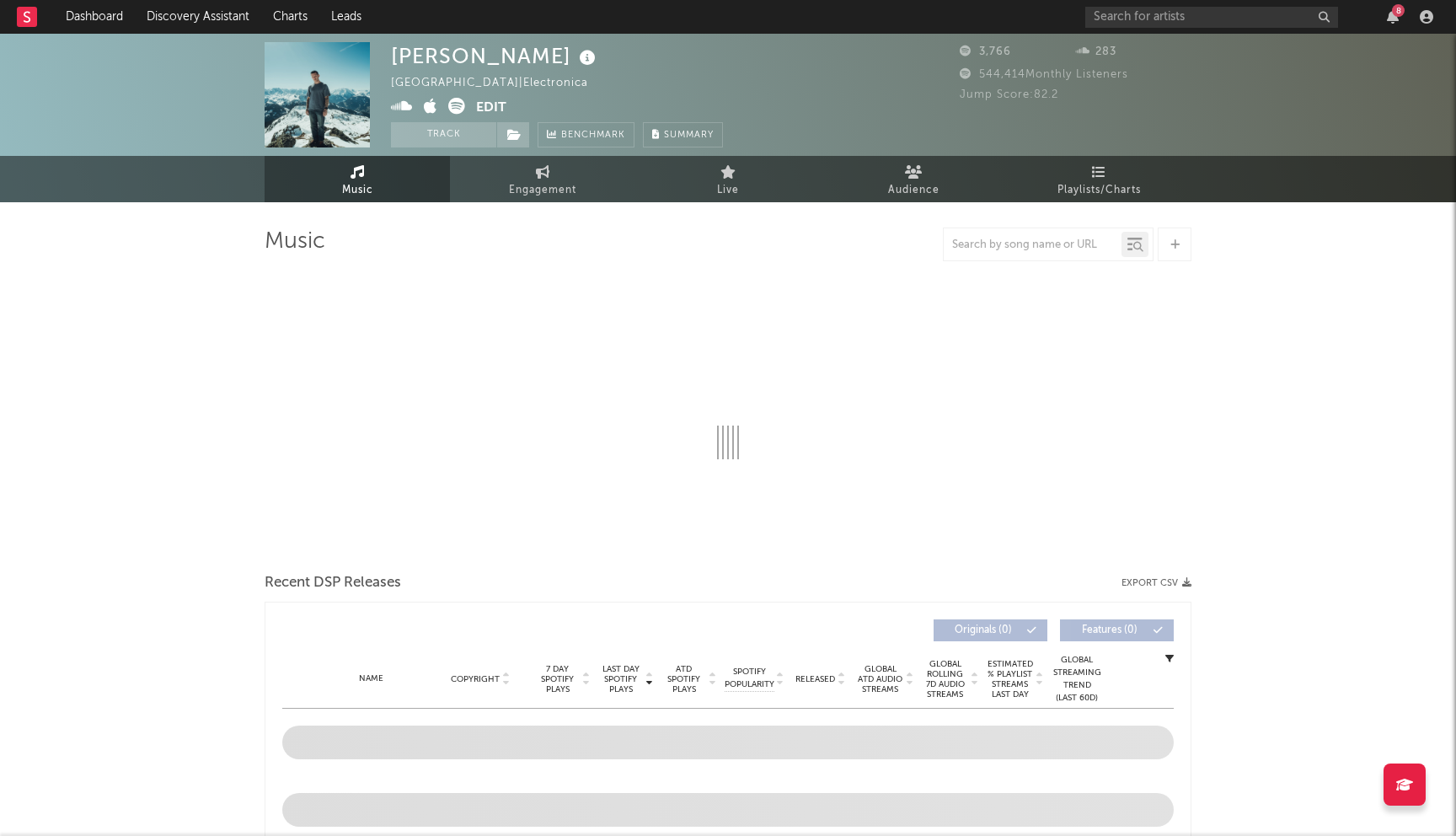
select select "1w"
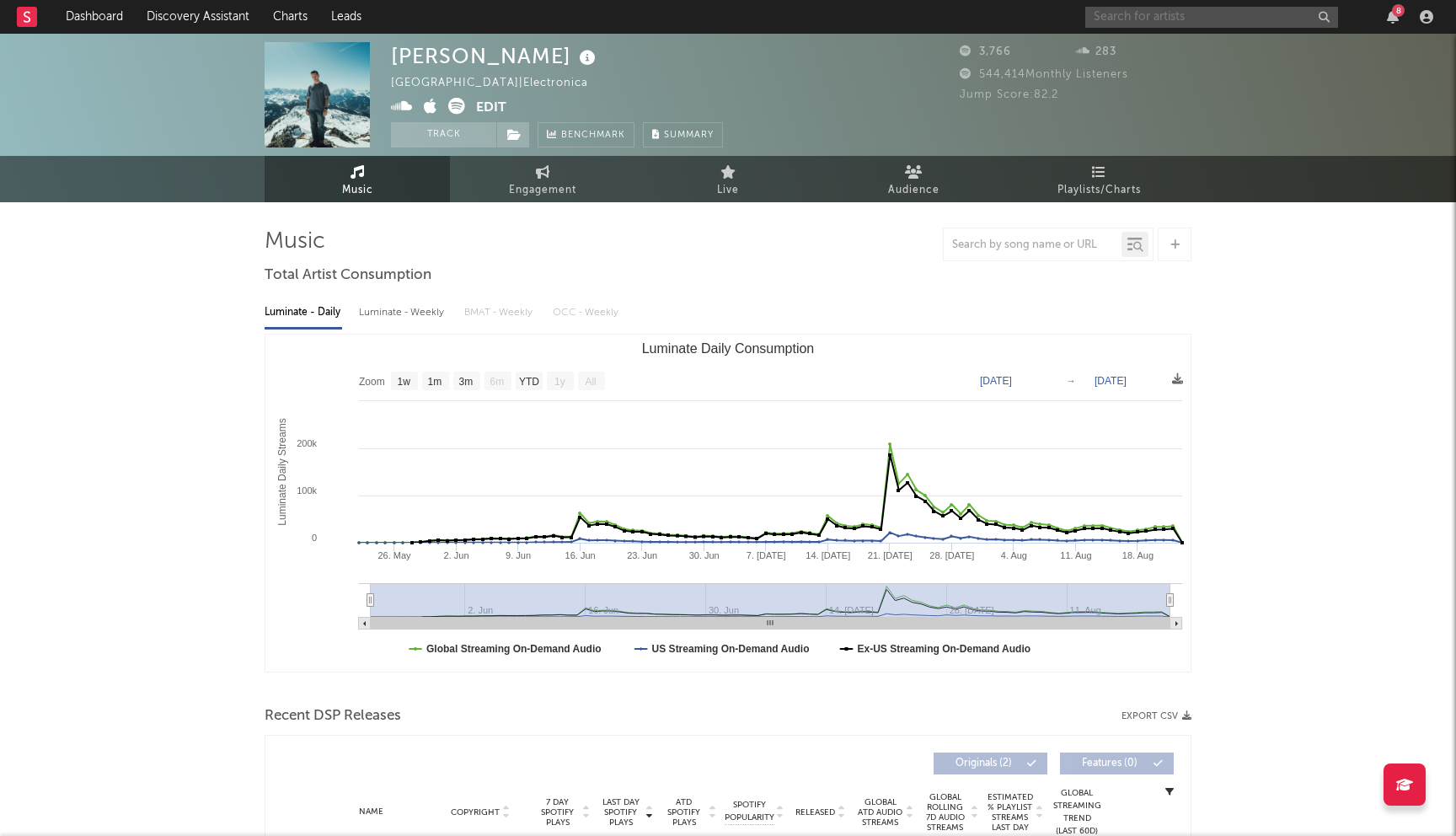
click at [1164, 18] on input "text" at bounding box center [1212, 17] width 253 height 21
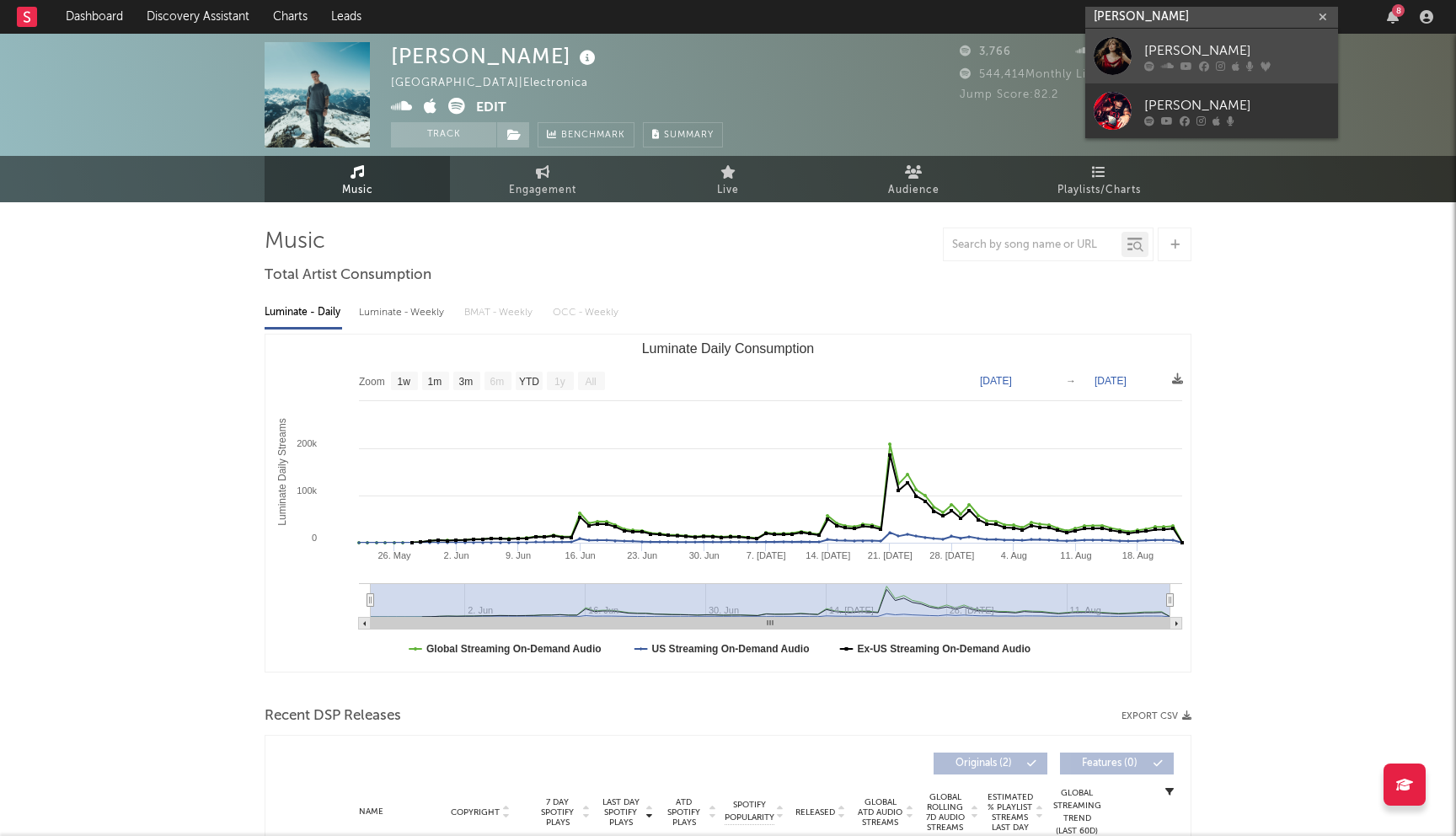
type input "[PERSON_NAME]"
click at [1160, 76] on link "[PERSON_NAME]" at bounding box center [1212, 55] width 253 height 55
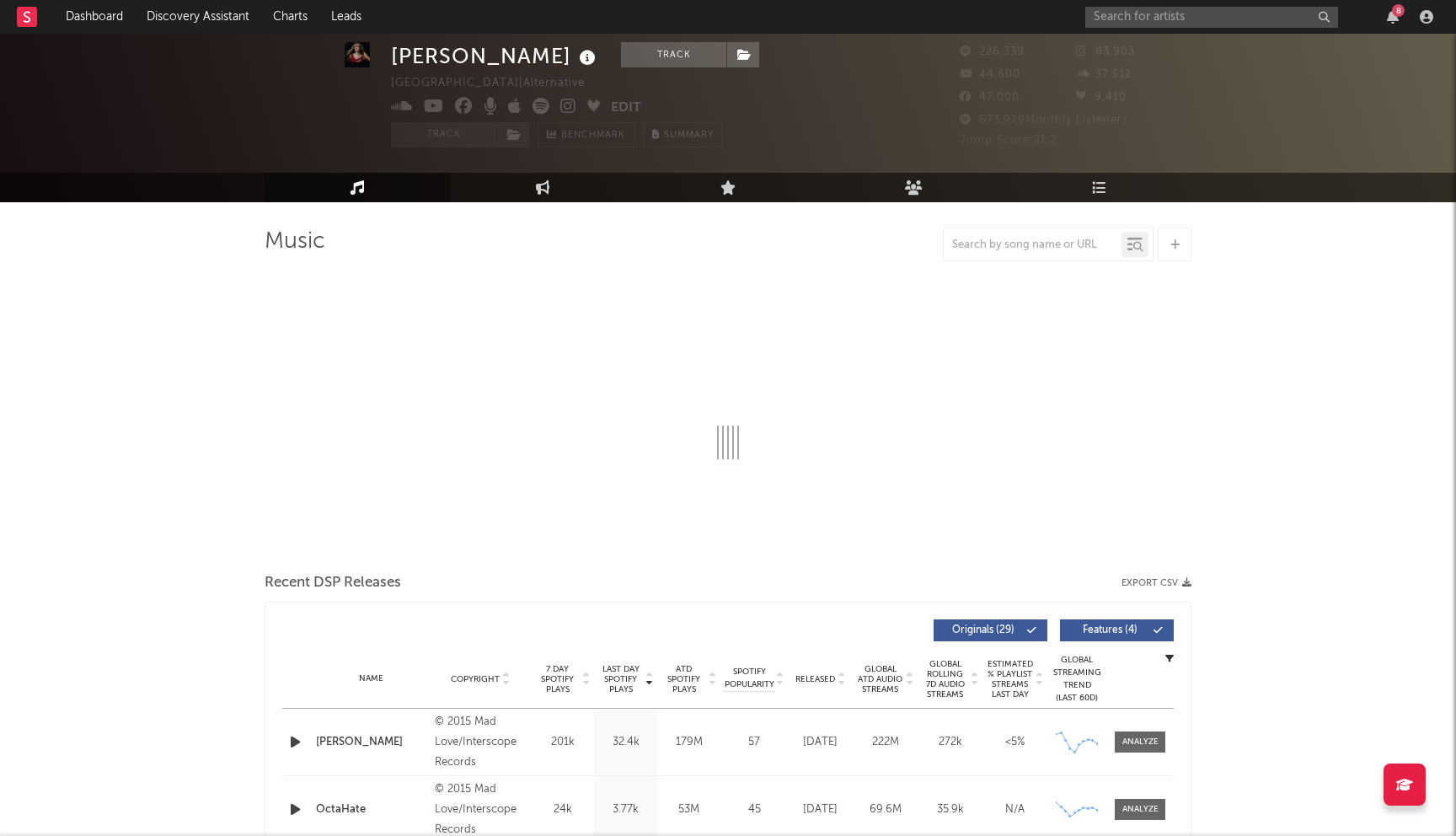
select select "6m"
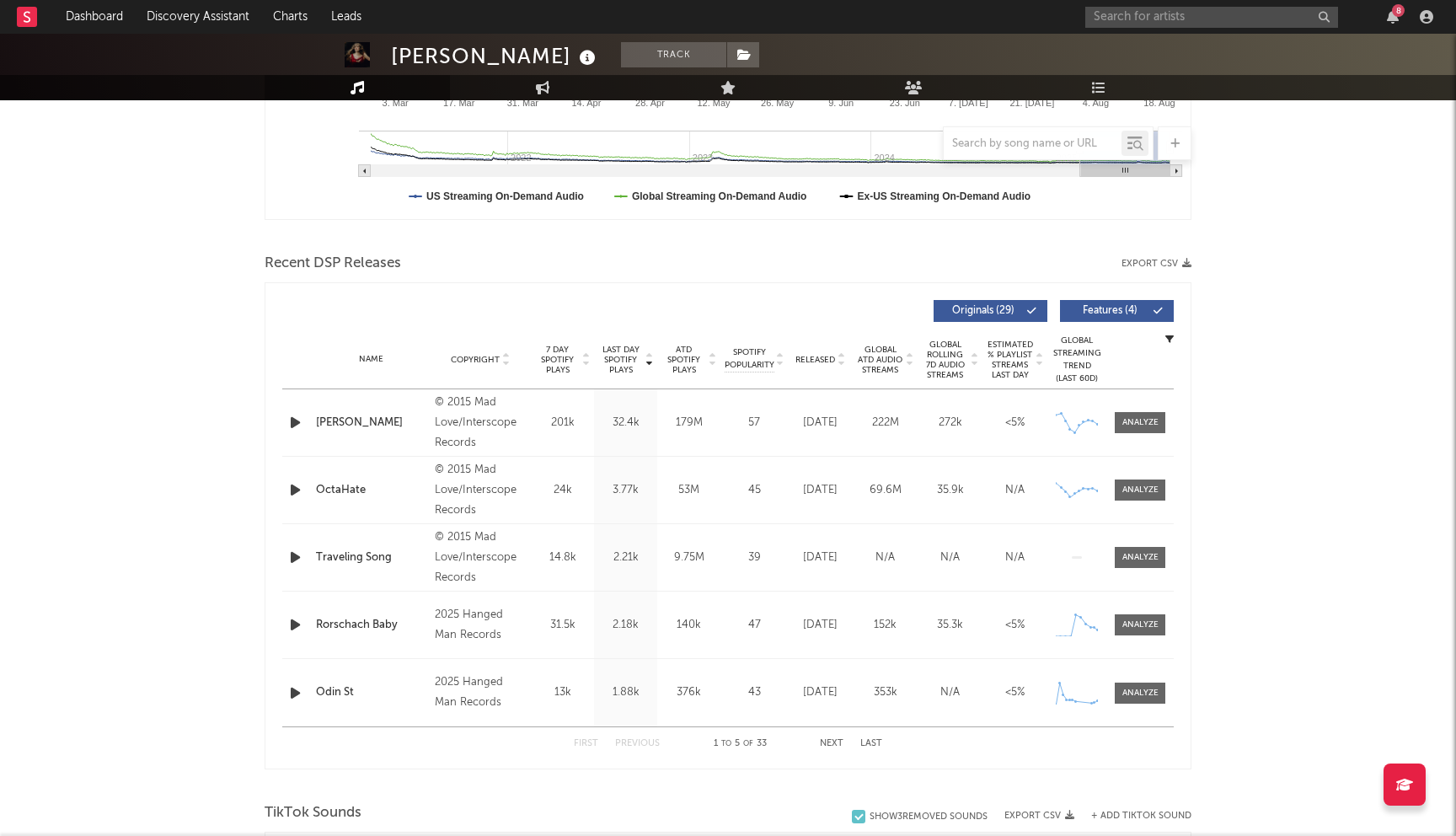
scroll to position [456, 0]
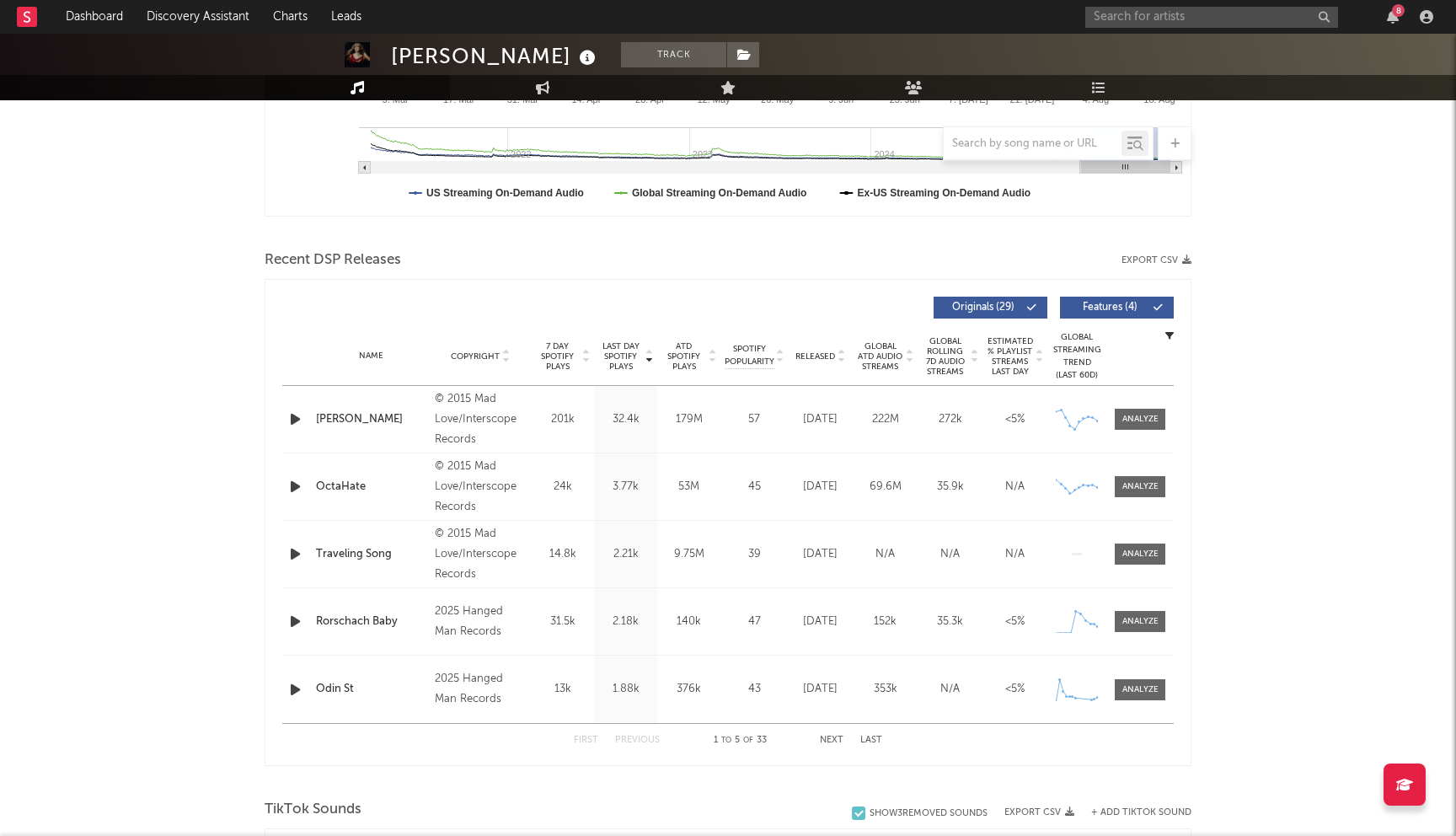
click at [827, 737] on button "Next" at bounding box center [831, 740] width 23 height 10
